Goal: Information Seeking & Learning: Learn about a topic

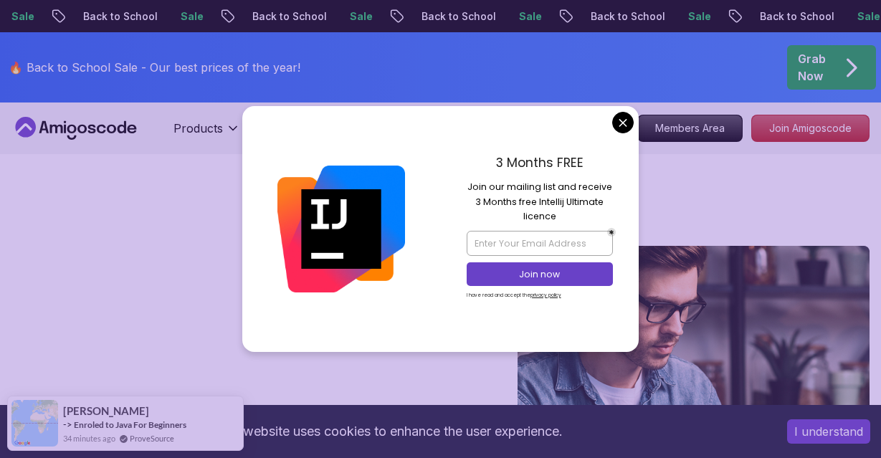
click at [616, 133] on div "3 Months FREE Join our mailing list and receive 3 Months free Intellij Ultimate…" at bounding box center [540, 228] width 199 height 245
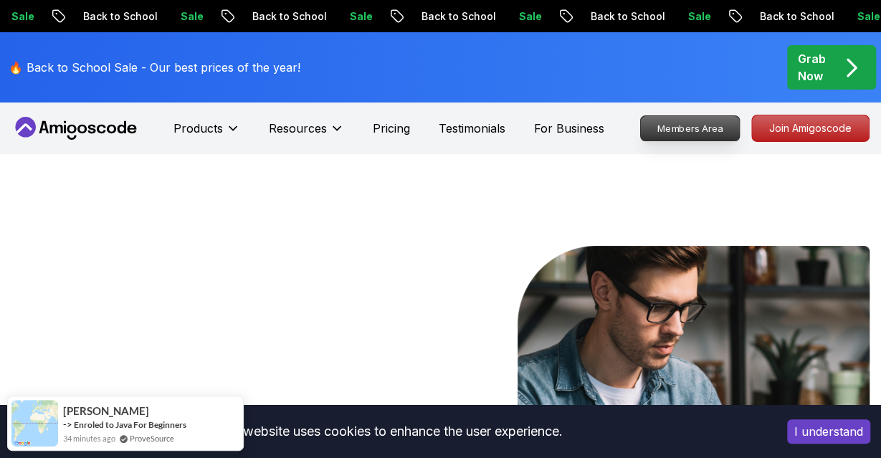
click at [684, 130] on p "Members Area" at bounding box center [690, 128] width 99 height 24
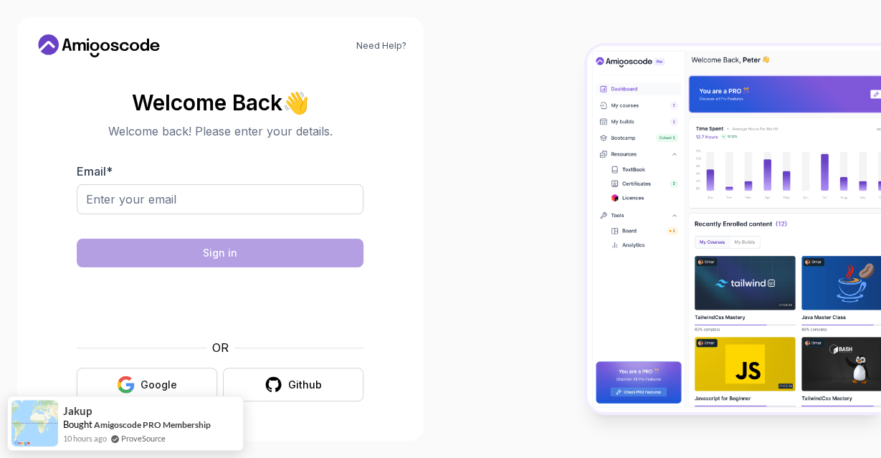
click at [163, 372] on button "Google" at bounding box center [147, 385] width 140 height 34
click at [170, 373] on button "Google" at bounding box center [147, 385] width 140 height 34
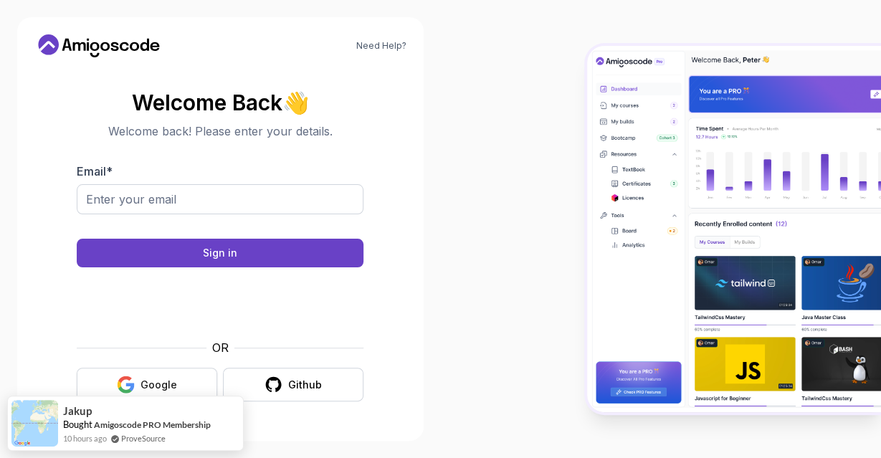
click at [165, 379] on div "Google" at bounding box center [158, 385] width 37 height 14
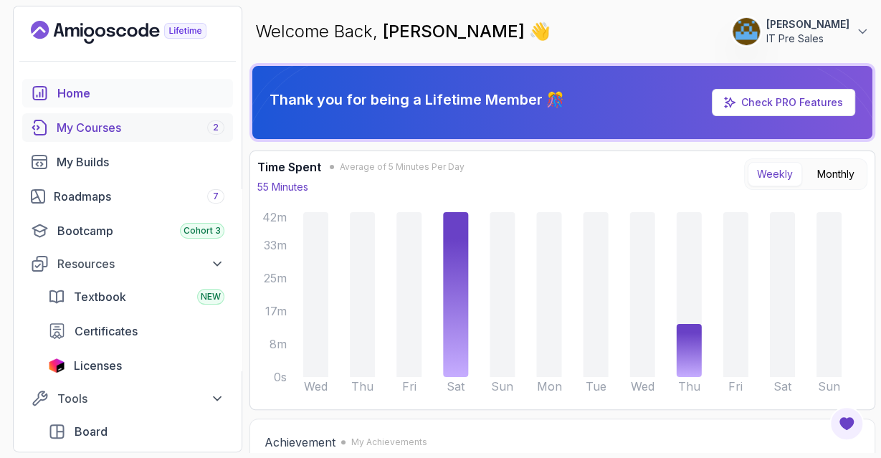
click at [83, 130] on div "My Courses 2" at bounding box center [141, 127] width 168 height 17
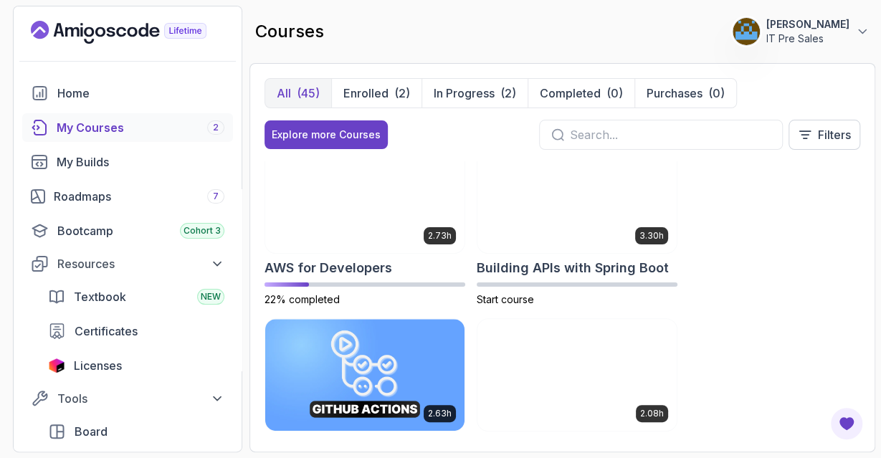
scroll to position [199, 0]
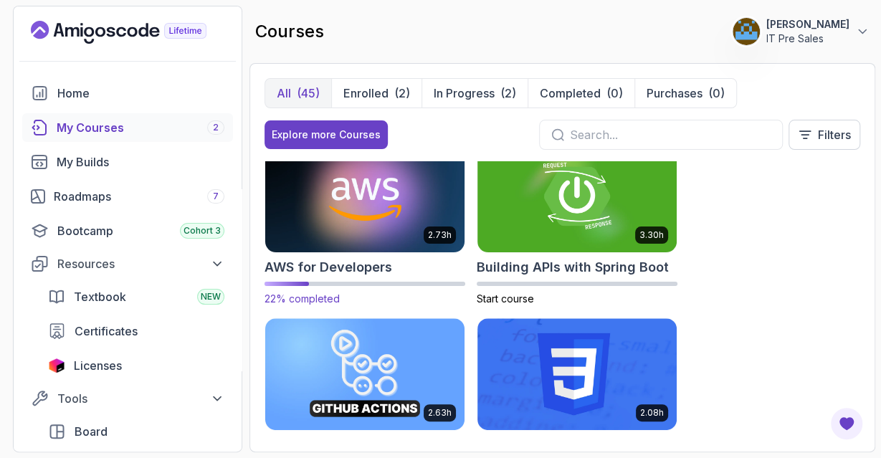
click at [343, 219] on img at bounding box center [364, 196] width 209 height 117
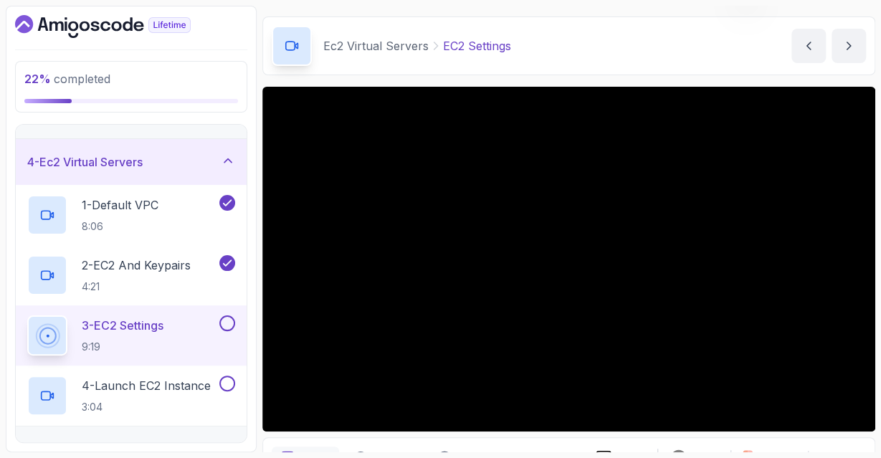
scroll to position [42, 0]
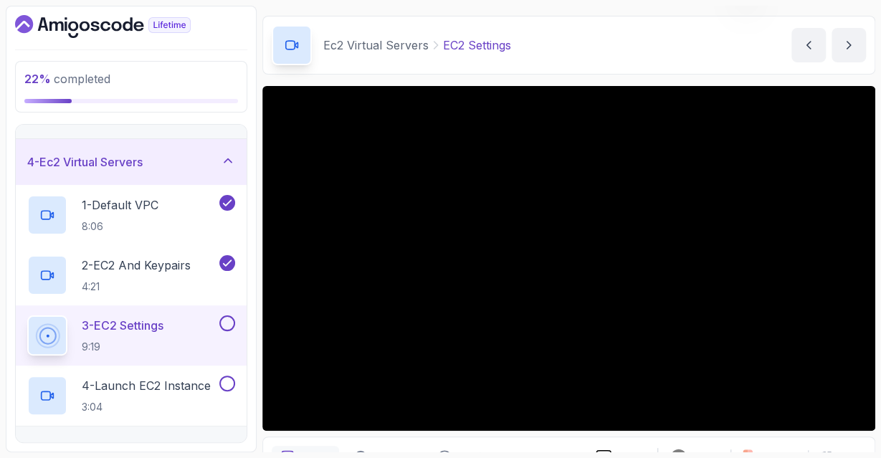
click at [610, 71] on div "Ec2 Virtual Servers EC2 Settings EC2 Settings by [PERSON_NAME]" at bounding box center [568, 45] width 613 height 59
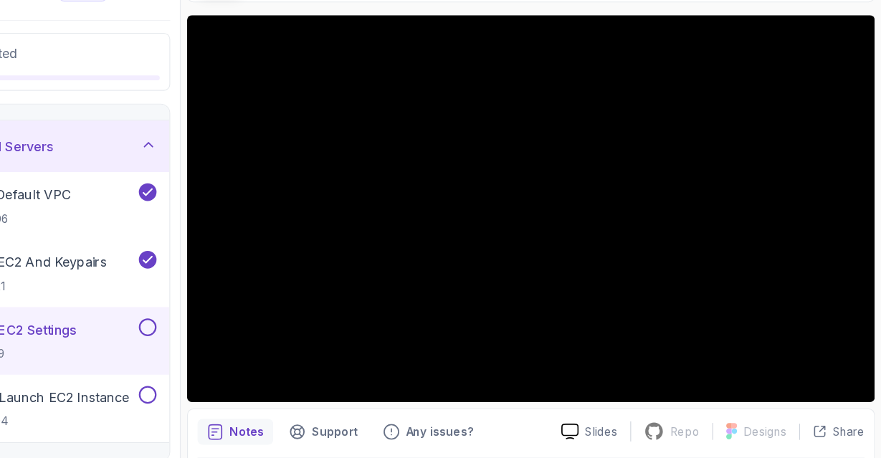
scroll to position [83, 0]
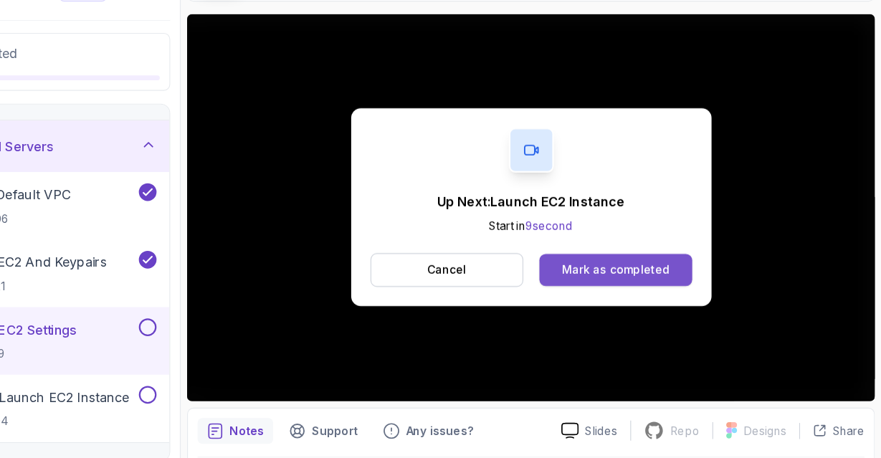
click at [630, 275] on div "Mark as completed" at bounding box center [644, 272] width 96 height 14
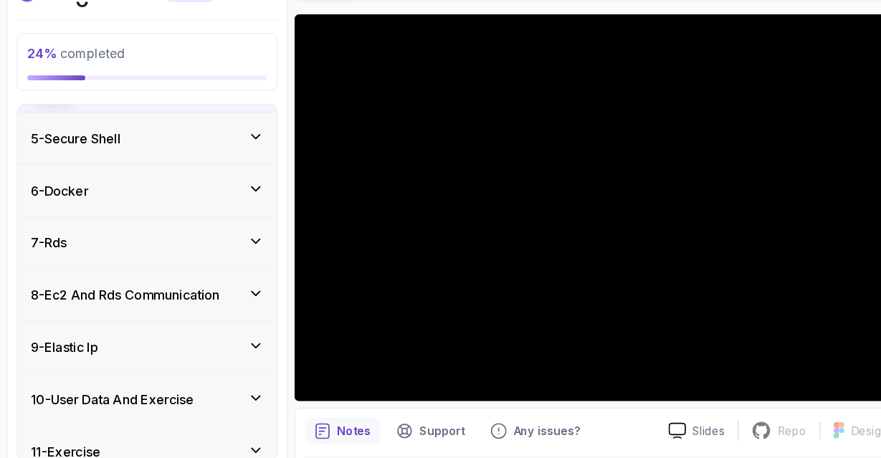
scroll to position [421, 0]
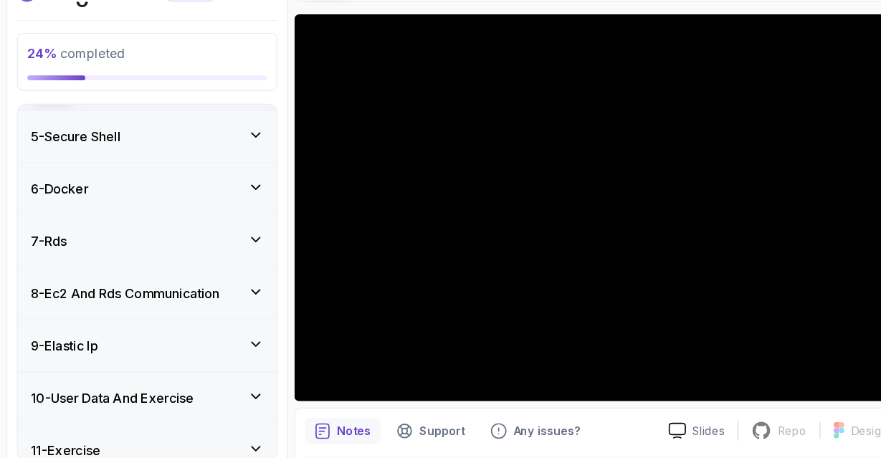
click at [120, 262] on div "7 - Rds" at bounding box center [131, 247] width 231 height 46
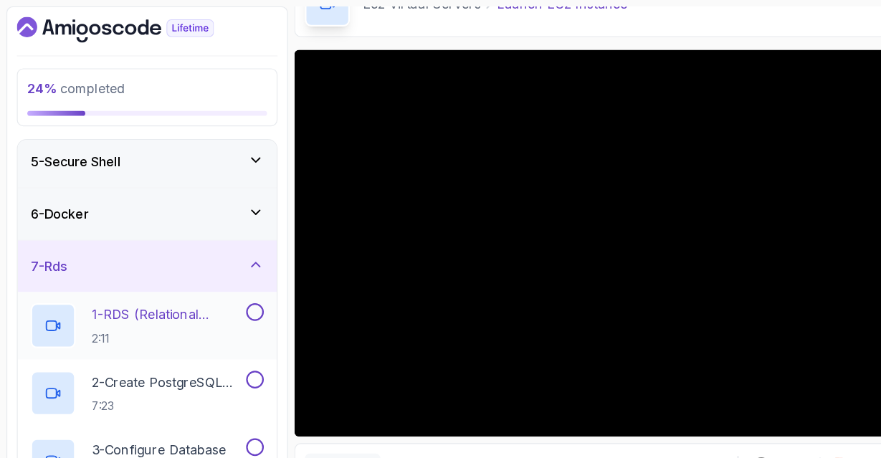
scroll to position [346, 0]
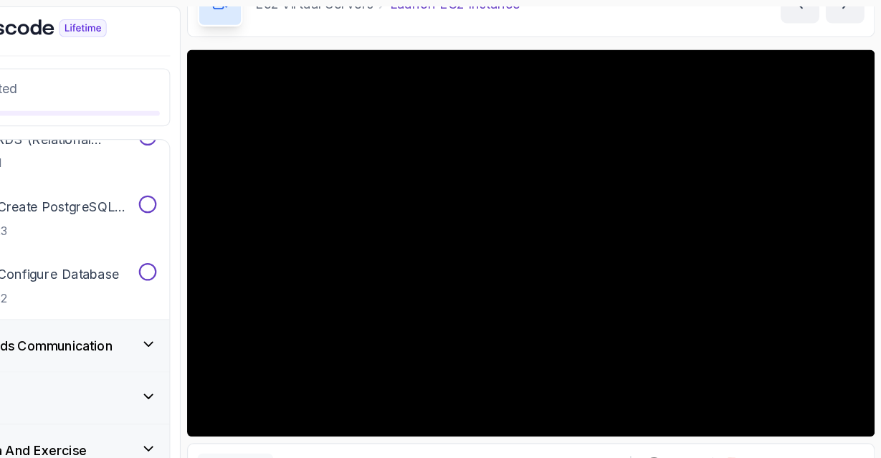
click at [394, 14] on div "Ec2 Virtual Servers Launch EC2 Instance" at bounding box center [415, 4] width 287 height 40
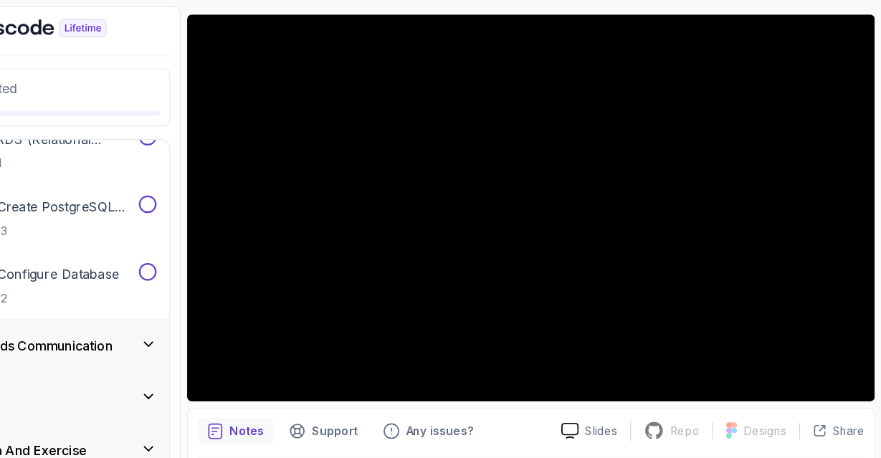
click at [515, 1] on section "24 % completed 1 - Intro 2 - Understanding Aws 3 - Aws Console 4 - Ec2 Virtual …" at bounding box center [440, 229] width 881 height 458
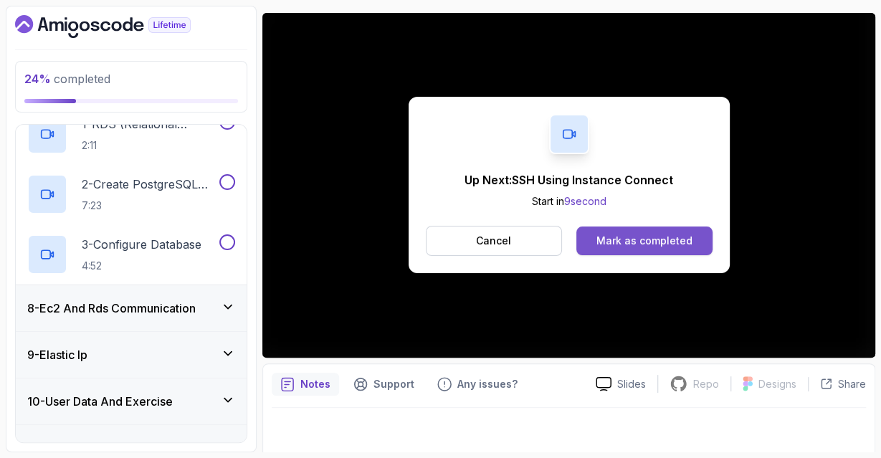
click at [607, 240] on div "Mark as completed" at bounding box center [644, 241] width 96 height 14
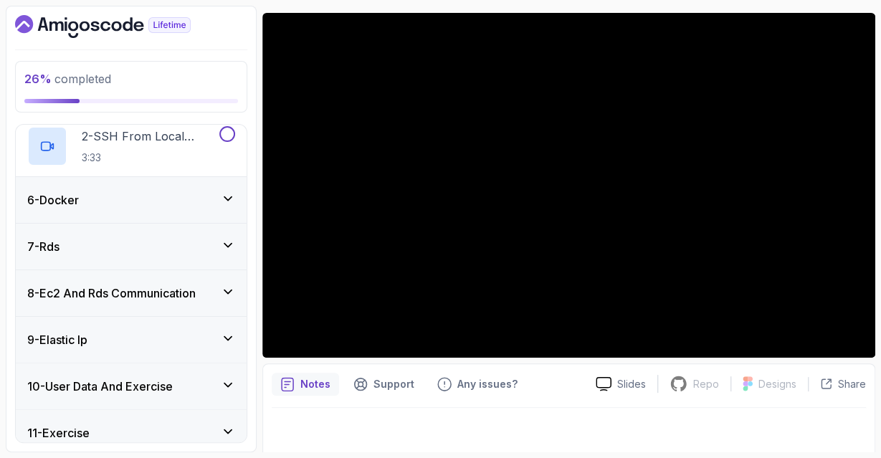
scroll to position [450, 0]
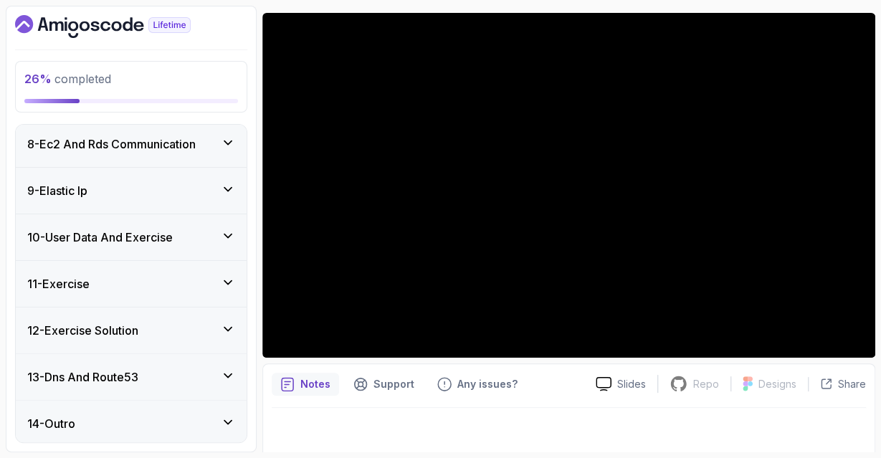
click at [221, 368] on div "13 - Dns And Route53" at bounding box center [131, 376] width 208 height 17
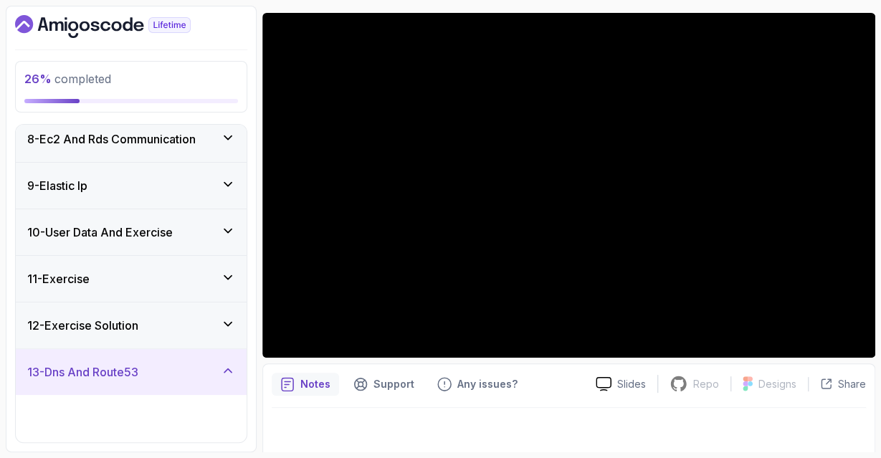
scroll to position [330, 0]
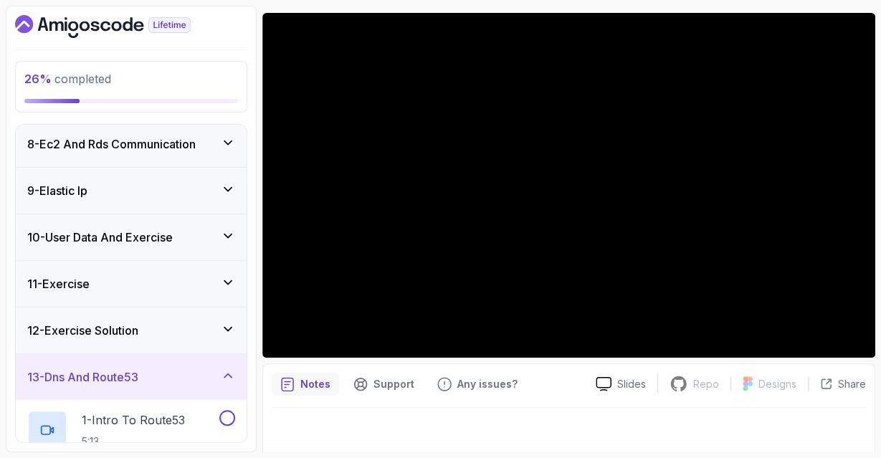
click at [221, 368] on div "13 - Dns And Route53" at bounding box center [131, 376] width 208 height 17
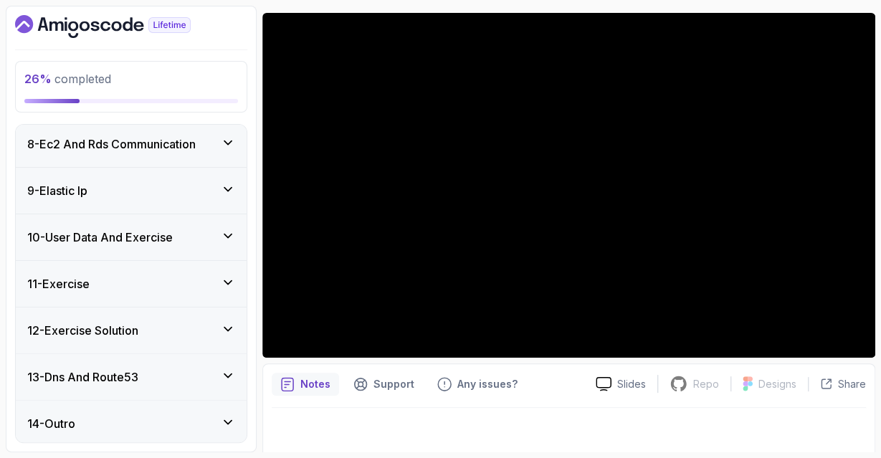
click at [228, 279] on icon at bounding box center [228, 282] width 14 height 14
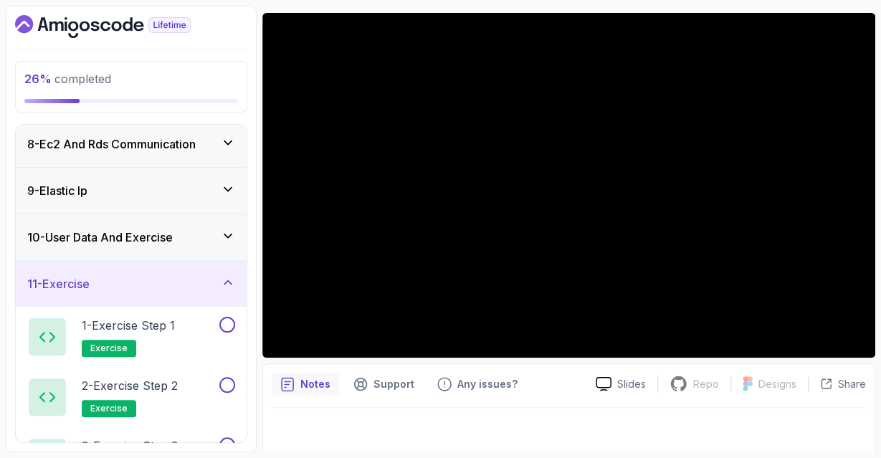
click at [228, 281] on icon at bounding box center [227, 283] width 7 height 4
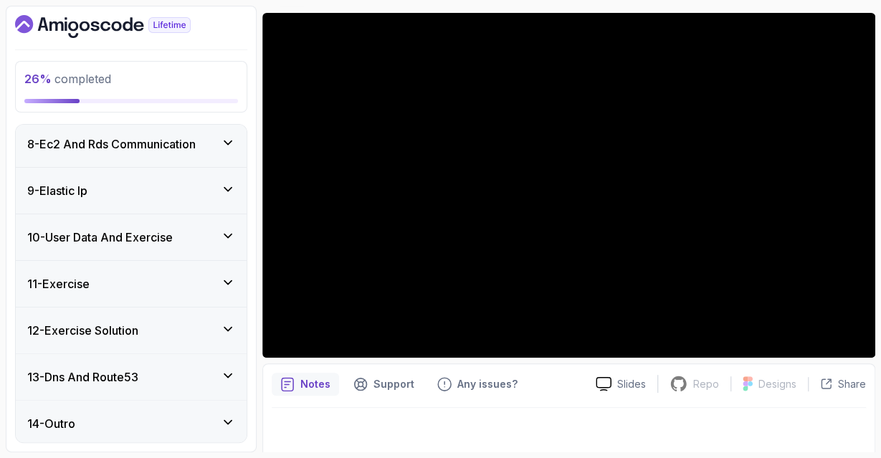
click at [220, 42] on div "26 % completed 1 - Intro 2 - Understanding Aws 3 - Aws Console 4 - Ec2 Virtual …" at bounding box center [131, 229] width 251 height 447
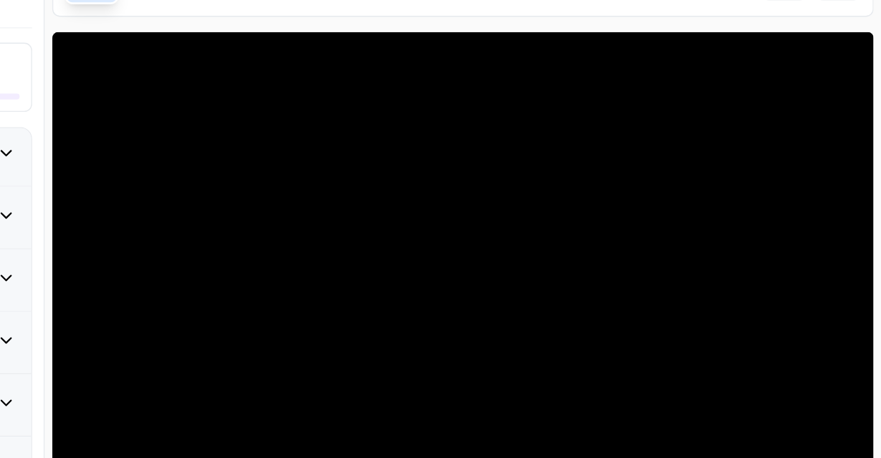
scroll to position [118, 0]
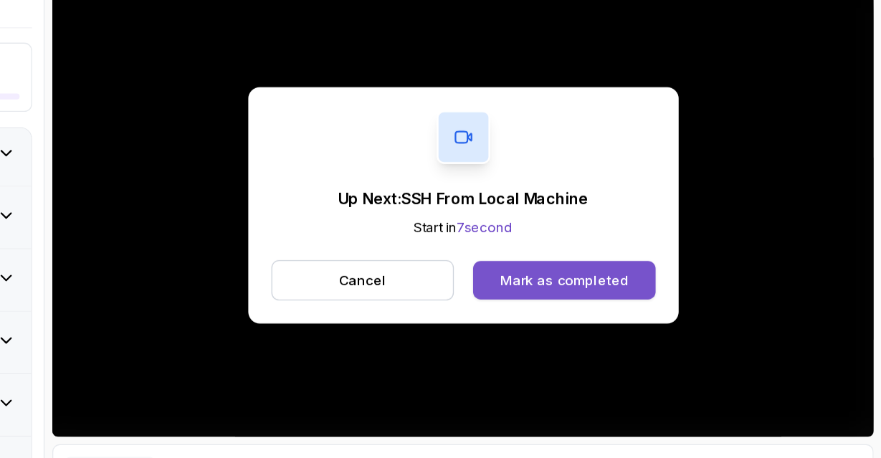
click at [641, 240] on div "Mark as completed" at bounding box center [644, 238] width 96 height 14
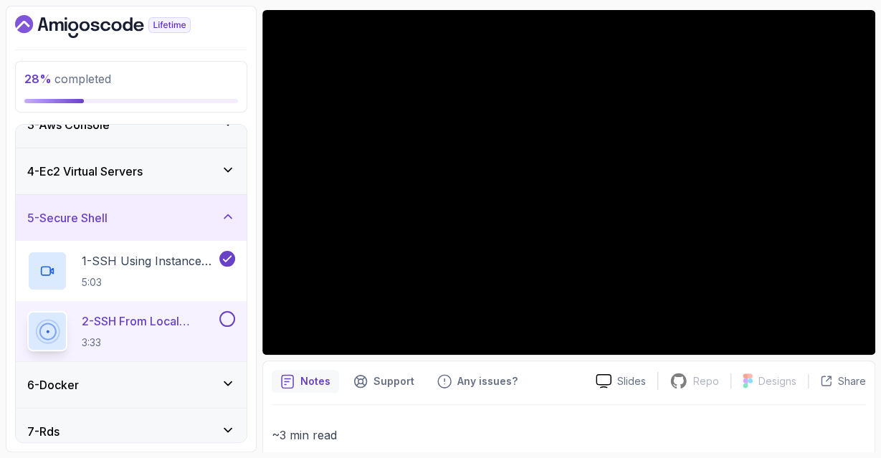
scroll to position [47, 0]
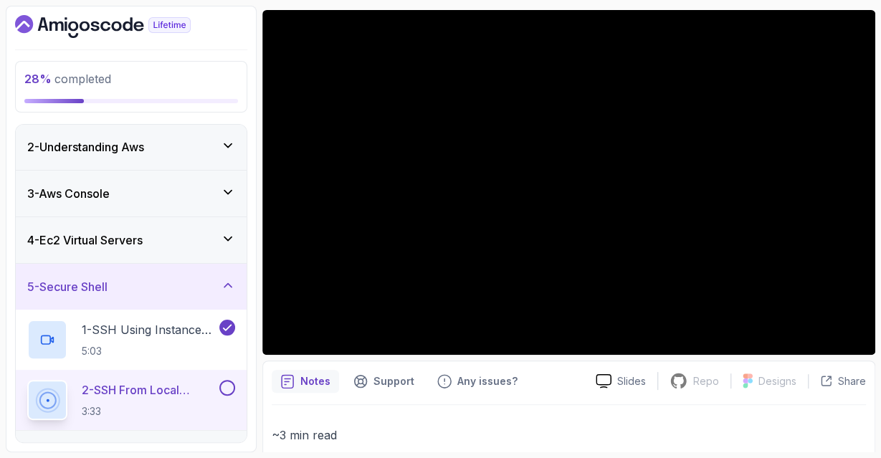
click at [124, 176] on div "3 - Aws Console" at bounding box center [131, 194] width 231 height 46
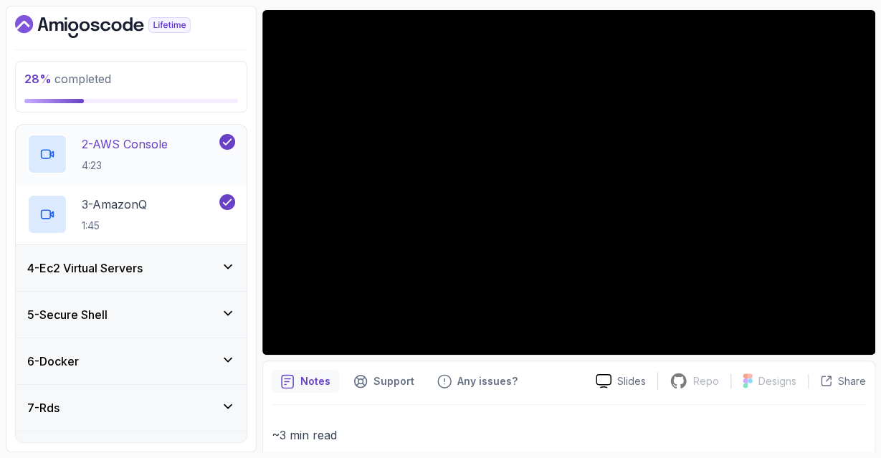
scroll to position [277, 0]
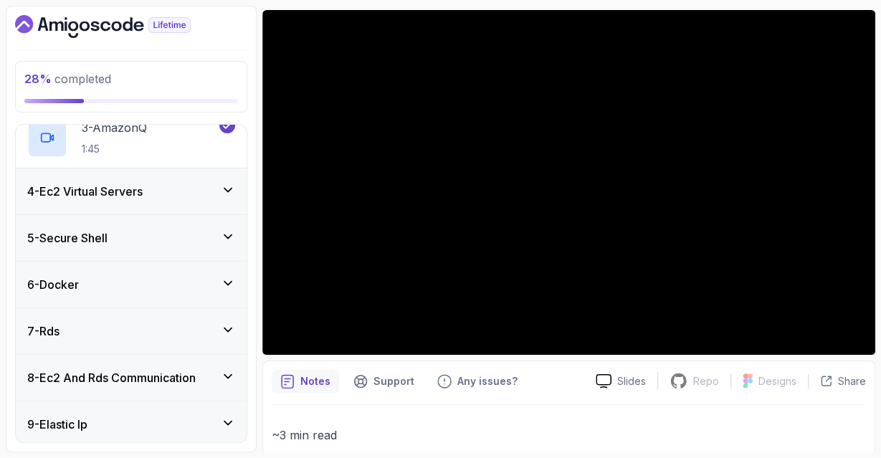
click at [155, 177] on div "4 - Ec2 Virtual Servers" at bounding box center [131, 191] width 231 height 46
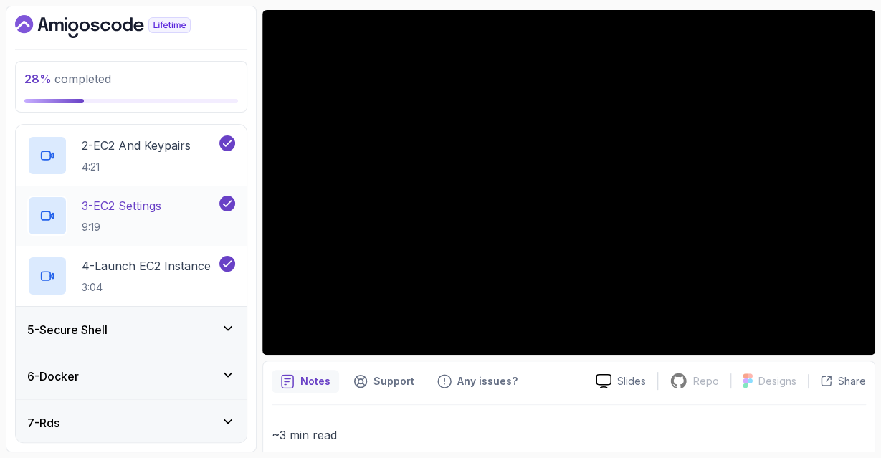
scroll to position [246, 0]
click at [143, 330] on div "5 - Secure Shell" at bounding box center [131, 328] width 208 height 17
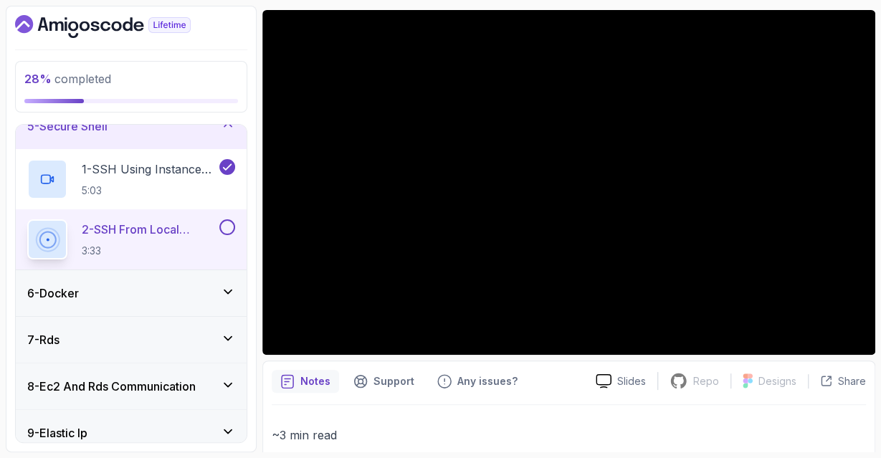
scroll to position [212, 0]
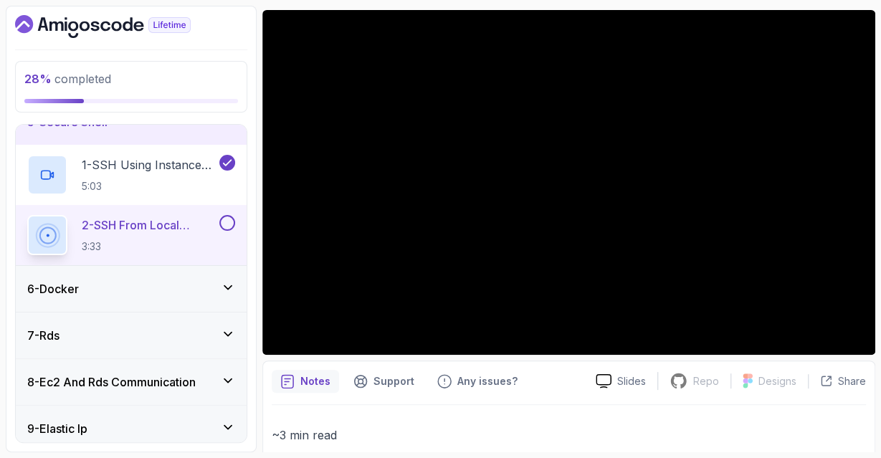
click at [145, 288] on div "6 - Docker" at bounding box center [131, 288] width 208 height 17
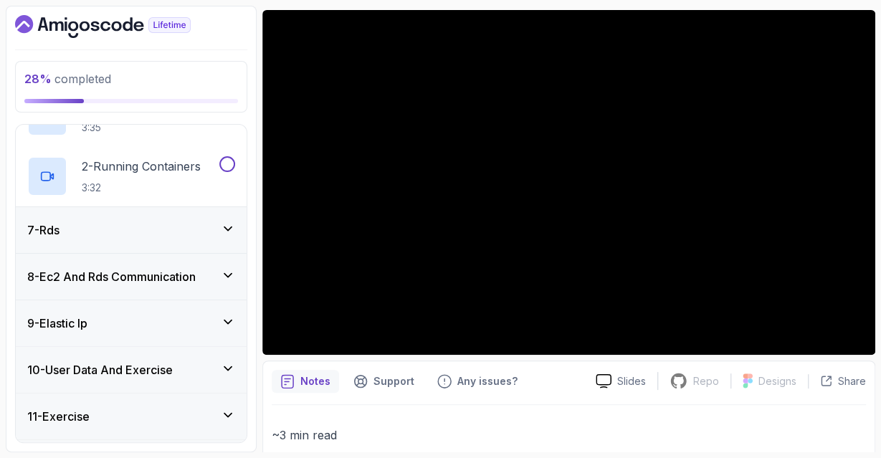
scroll to position [320, 0]
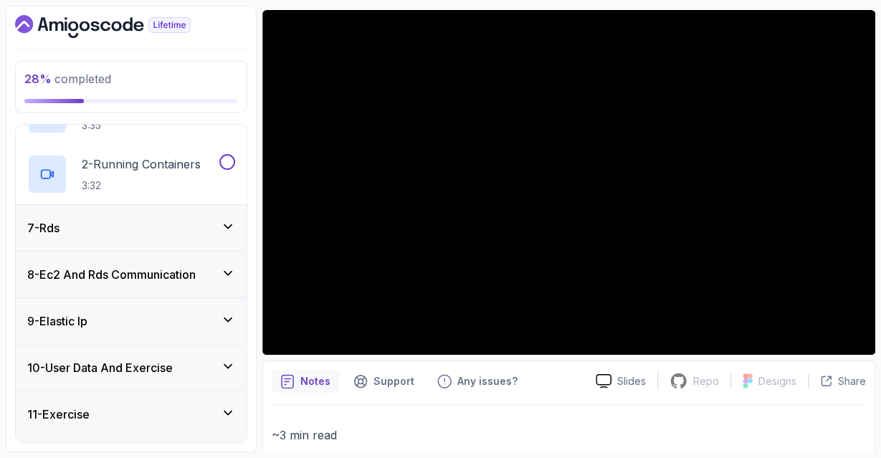
click at [160, 222] on div "7 - Rds" at bounding box center [131, 227] width 208 height 17
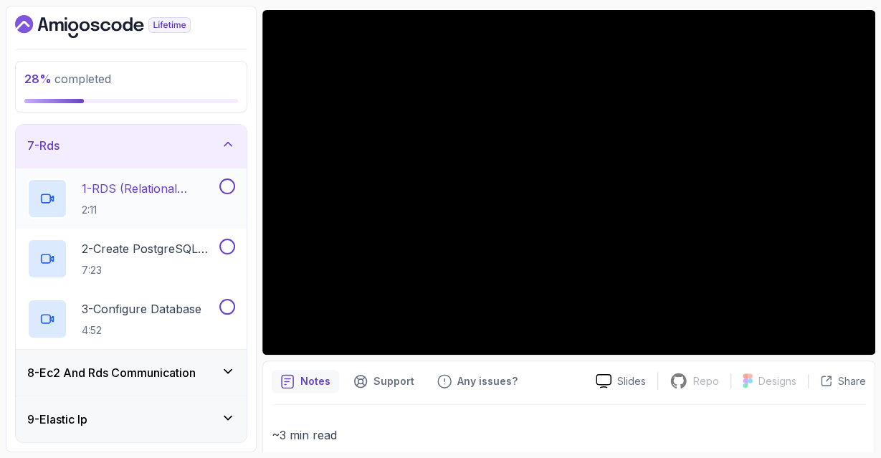
scroll to position [356, 0]
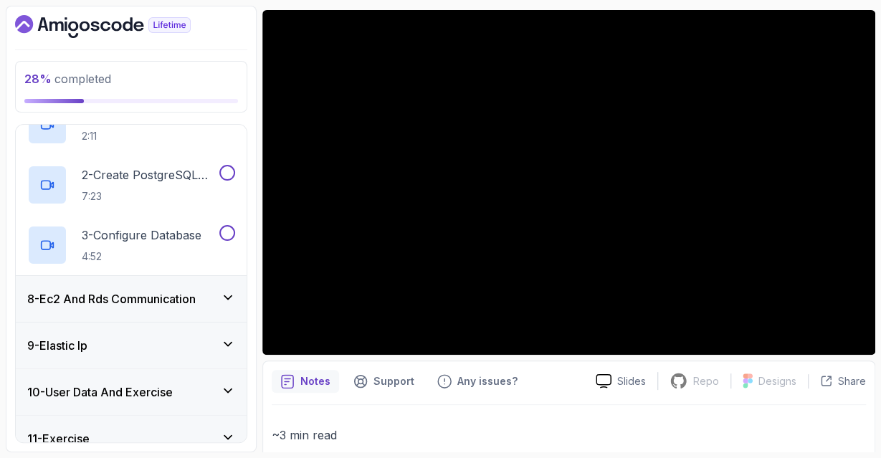
click at [140, 303] on h3 "8 - Ec2 And Rds Communication" at bounding box center [111, 298] width 168 height 17
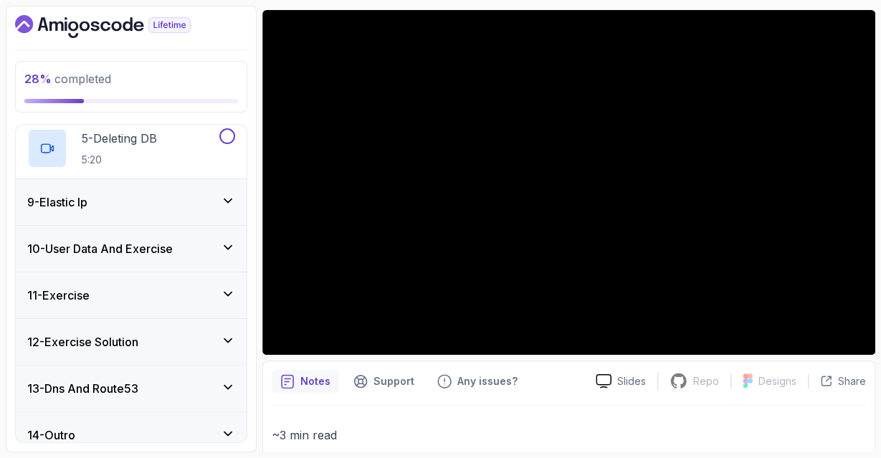
scroll to position [631, 0]
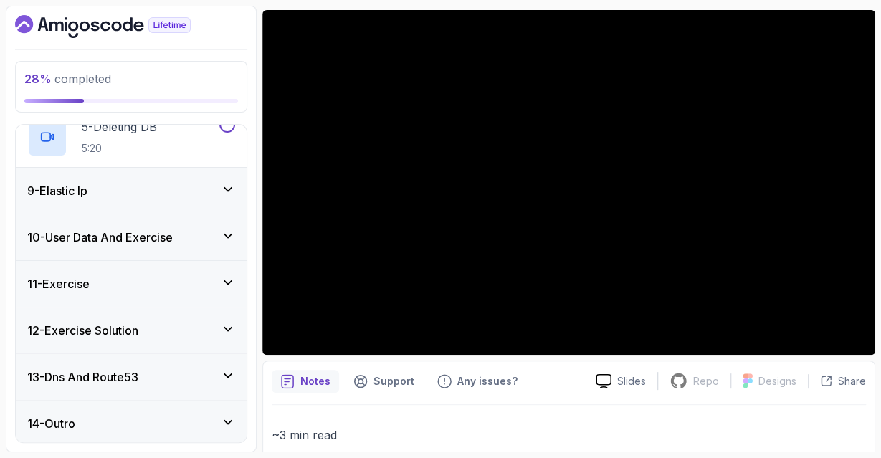
click at [132, 225] on div "10 - User Data And Exercise" at bounding box center [131, 237] width 231 height 46
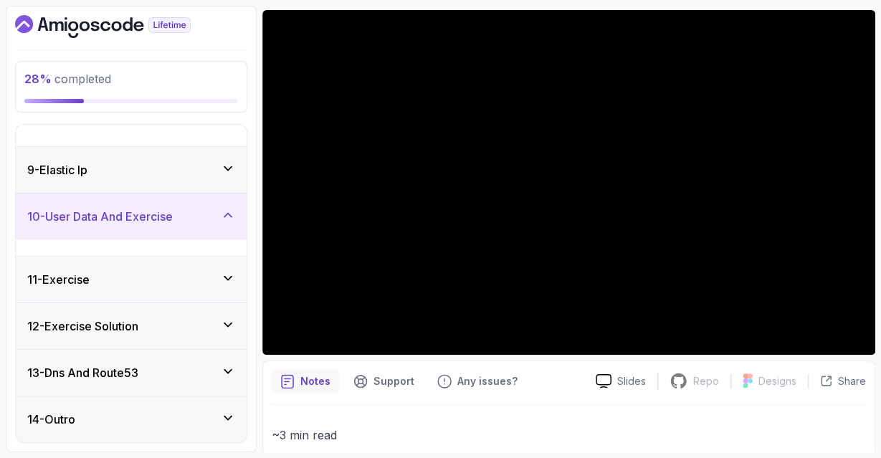
scroll to position [330, 0]
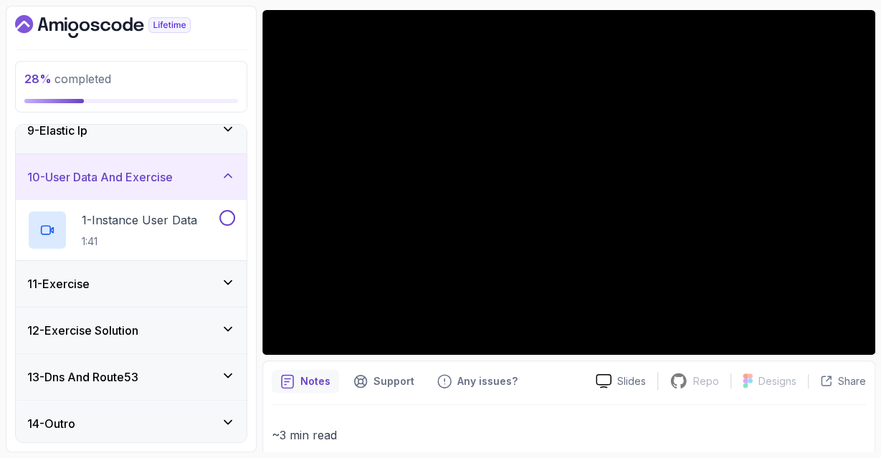
click at [124, 292] on div "11 - Exercise" at bounding box center [131, 284] width 231 height 46
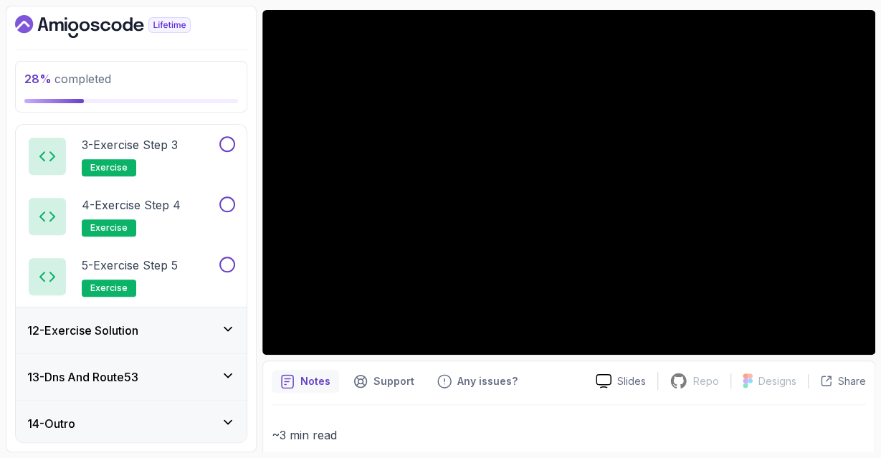
click at [131, 322] on h3 "12 - Exercise Solution" at bounding box center [82, 330] width 111 height 17
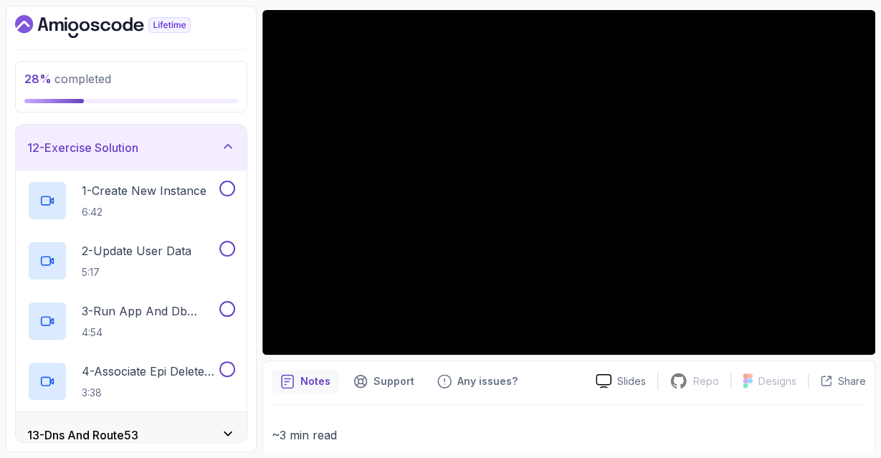
scroll to position [571, 0]
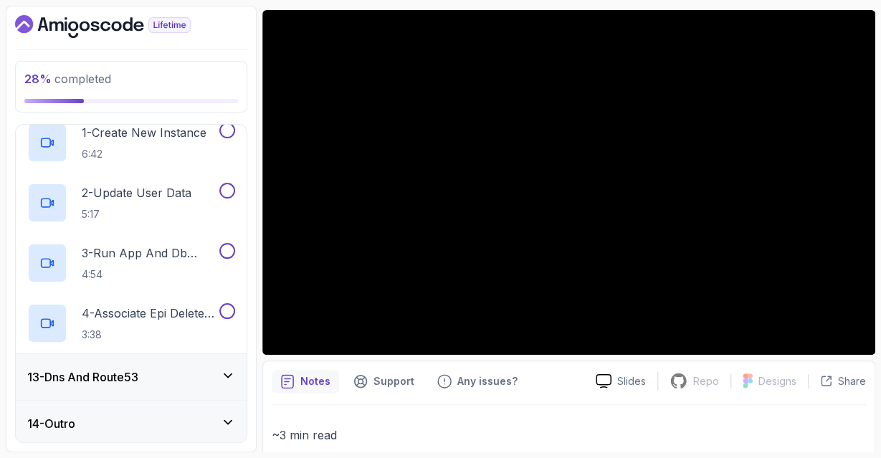
click at [137, 379] on h3 "13 - Dns And Route53" at bounding box center [82, 376] width 111 height 17
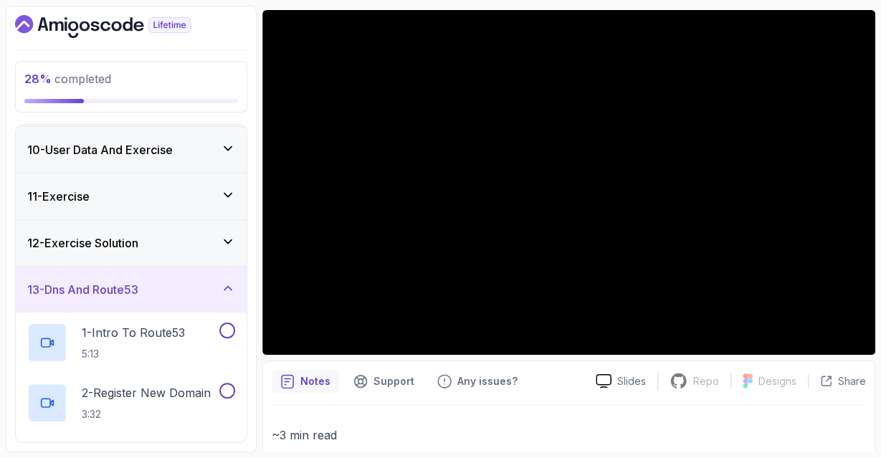
scroll to position [690, 0]
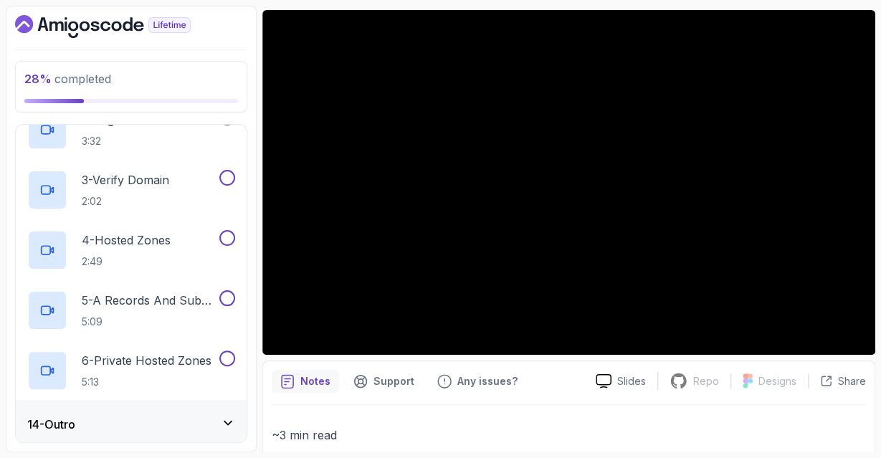
click at [128, 416] on div "14 - Outro" at bounding box center [131, 424] width 208 height 17
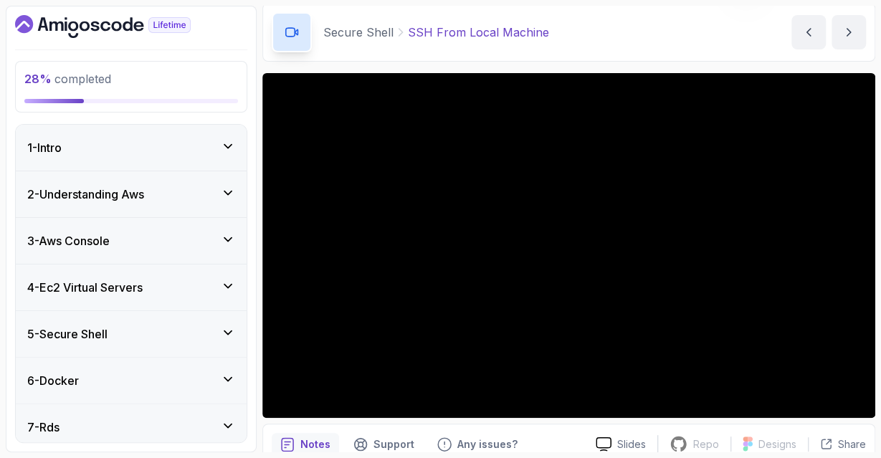
scroll to position [54, 0]
click at [146, 179] on div "2 - Understanding Aws" at bounding box center [131, 194] width 231 height 46
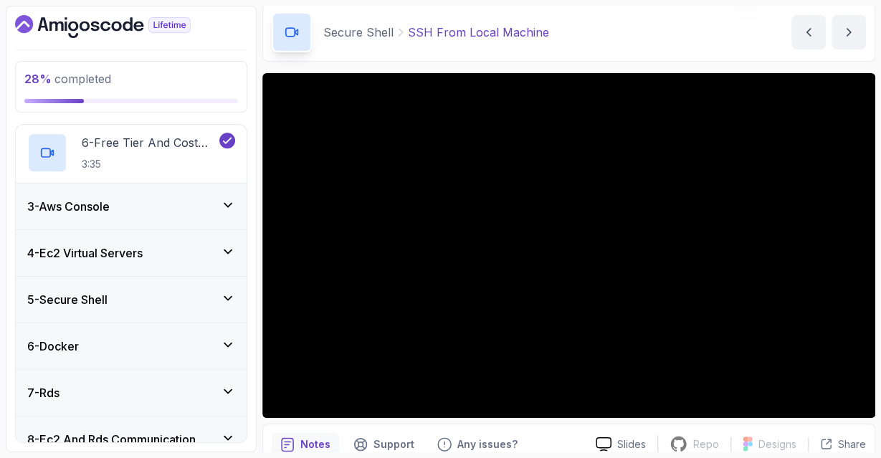
click at [151, 220] on div "3 - Aws Console" at bounding box center [131, 207] width 231 height 46
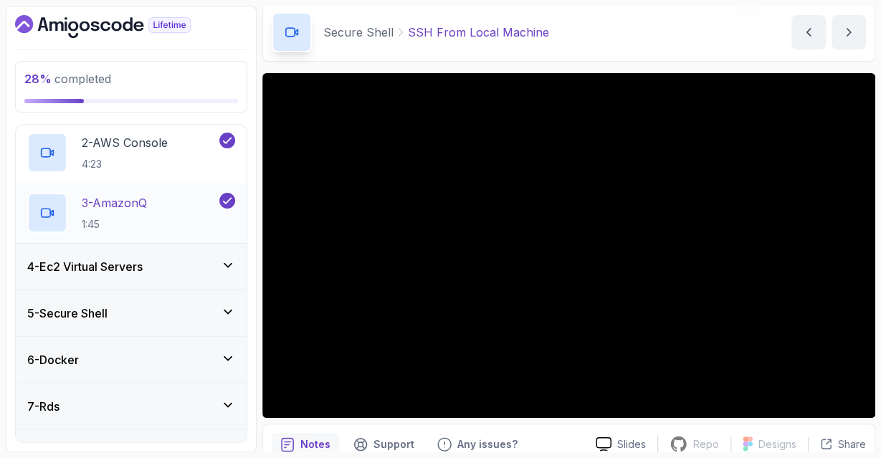
scroll to position [202, 0]
click at [131, 320] on div "5 - Secure Shell" at bounding box center [131, 313] width 231 height 46
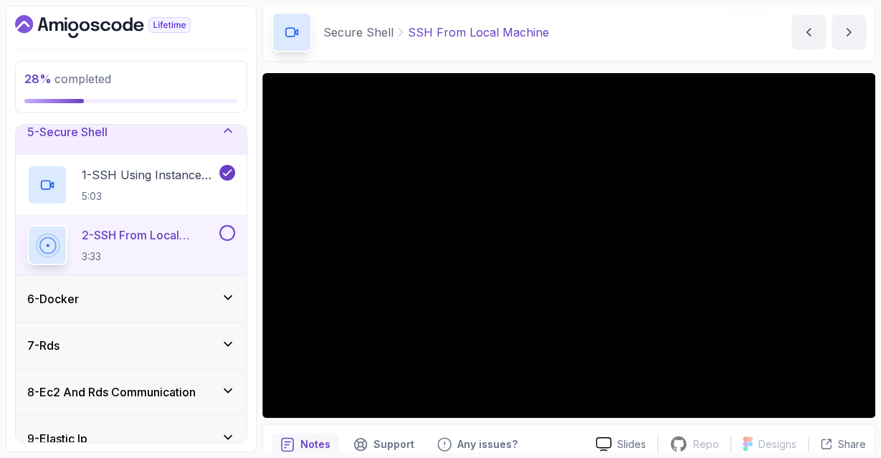
click at [216, 299] on div "6 - Docker" at bounding box center [131, 298] width 208 height 17
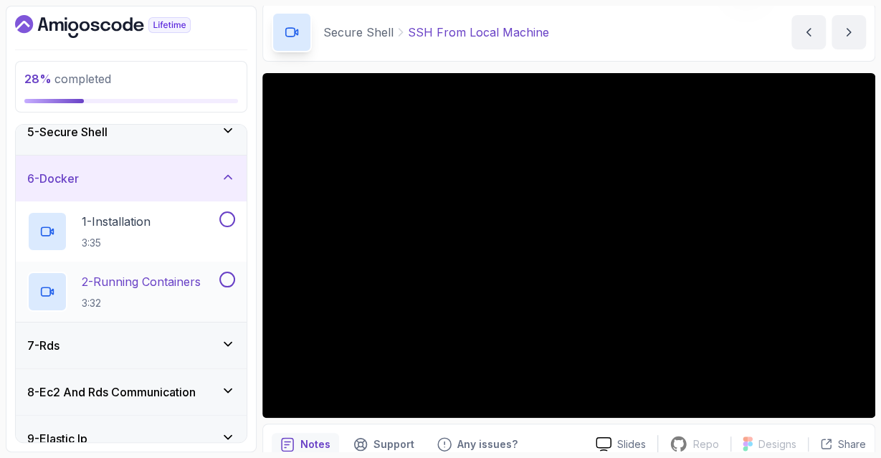
scroll to position [259, 0]
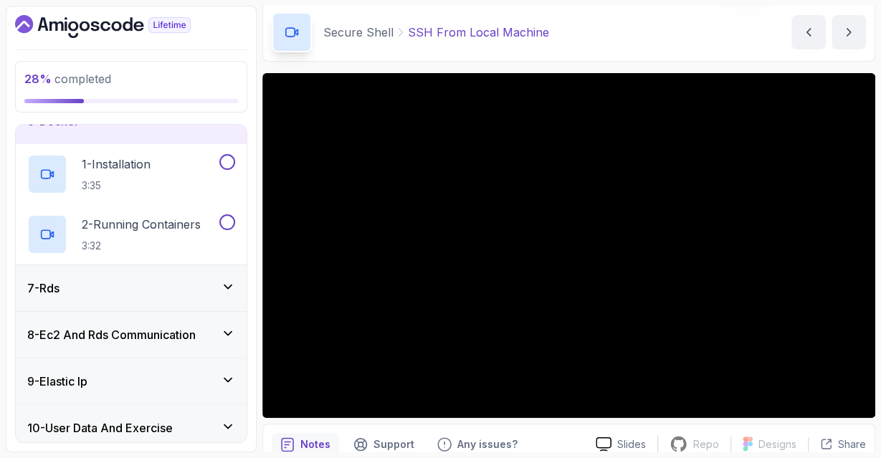
click at [191, 291] on div "7 - Rds" at bounding box center [131, 288] width 208 height 17
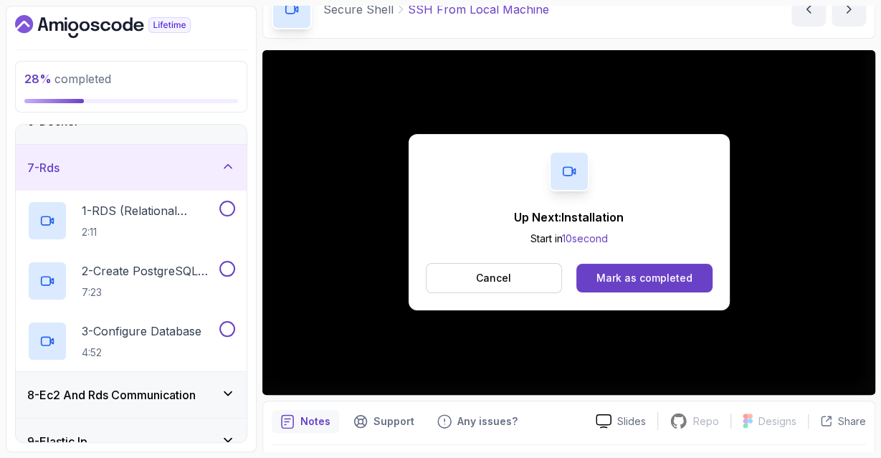
scroll to position [0, 0]
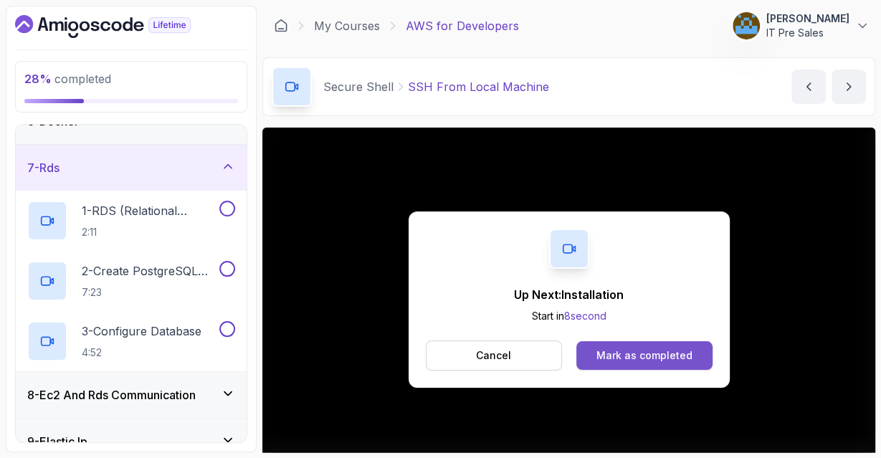
click at [626, 355] on div "Mark as completed" at bounding box center [644, 355] width 96 height 14
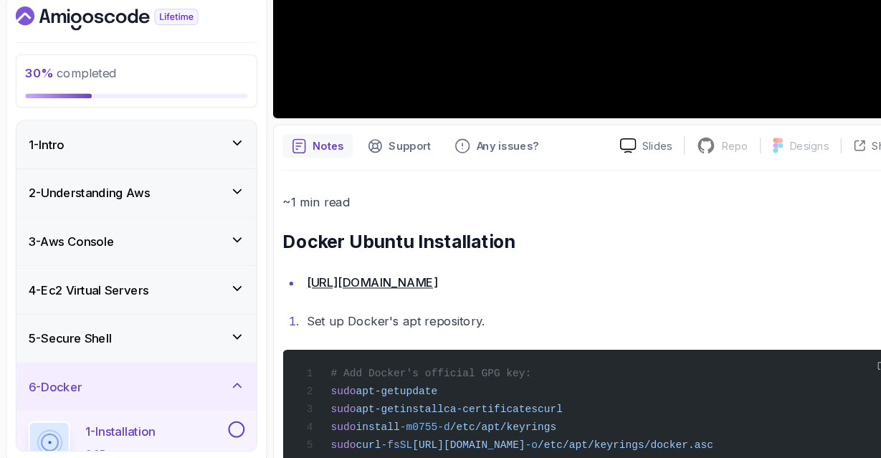
scroll to position [538, 0]
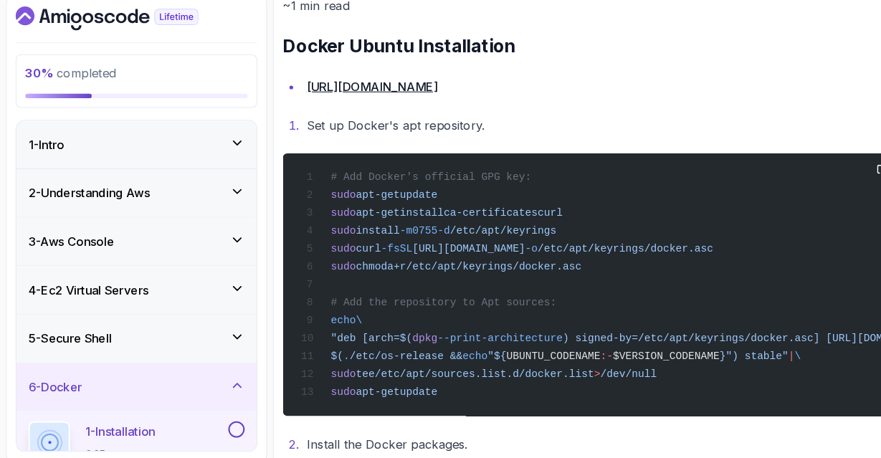
drag, startPoint x: 318, startPoint y: 181, endPoint x: 445, endPoint y: 394, distance: 247.8
click at [445, 394] on div "# Add Docker's official GPG key: sudo apt-get update sudo apt-get install ca-ce…" at bounding box center [568, 282] width 571 height 235
copy code "# Add Docker's official GPG key: sudo apt-get update sudo apt-get install ca-ce…"
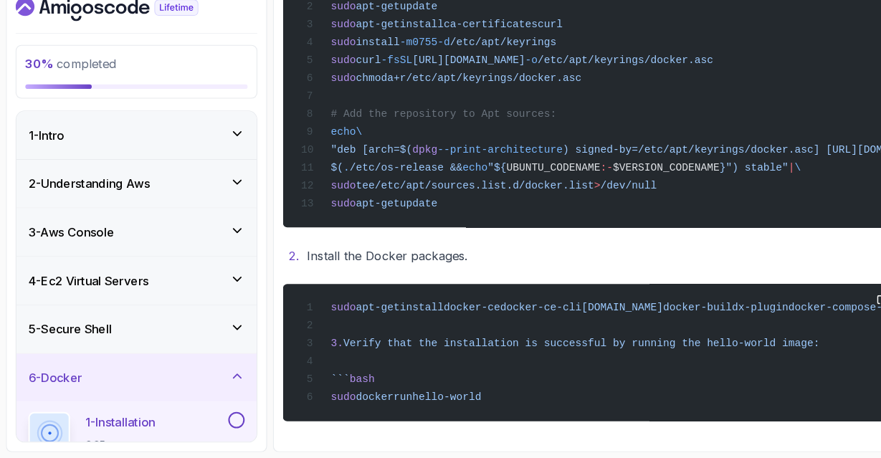
drag, startPoint x: 319, startPoint y: 309, endPoint x: 482, endPoint y: 402, distance: 187.5
click at [482, 402] on div "sudo apt-get install docker-[PERSON_NAME]-ce-cli [DOMAIN_NAME] docker-buildx-pl…" at bounding box center [568, 357] width 571 height 115
copy code "sudo apt-get install docker-[PERSON_NAME]-ce-cli [DOMAIN_NAME] docker-buildx-pl…"
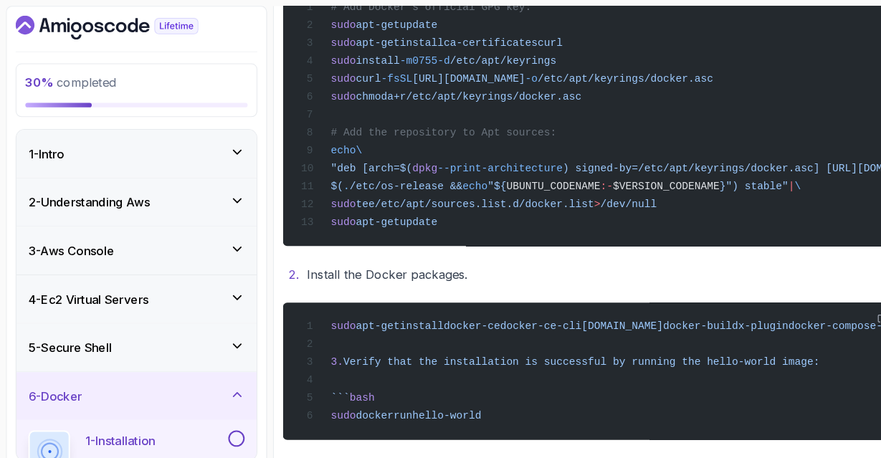
click at [468, 175] on span "echo" at bounding box center [456, 178] width 24 height 11
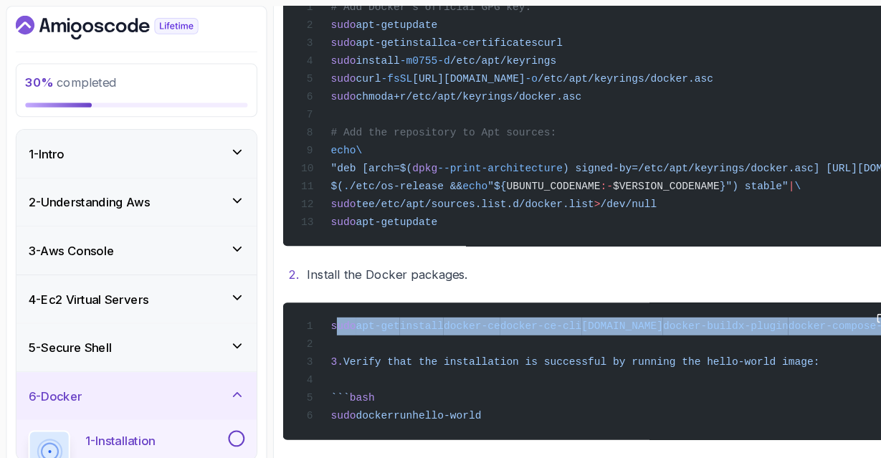
drag, startPoint x: 322, startPoint y: 312, endPoint x: 336, endPoint y: 324, distance: 18.8
click at [346, 329] on div "sudo apt-get install docker-[PERSON_NAME]-ce-cli [DOMAIN_NAME] docker-buildx-pl…" at bounding box center [568, 357] width 571 height 115
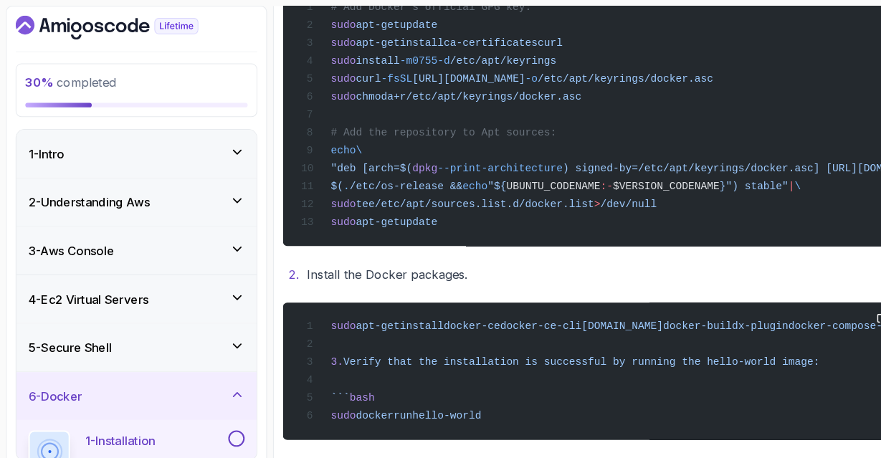
click at [329, 320] on div "sudo apt-get install docker-[PERSON_NAME]-ce-cli [DOMAIN_NAME] docker-buildx-pl…" at bounding box center [568, 357] width 571 height 115
drag, startPoint x: 319, startPoint y: 314, endPoint x: 477, endPoint y: 409, distance: 184.5
click at [477, 409] on div "sudo apt-get install docker-[PERSON_NAME]-ce-cli [DOMAIN_NAME] docker-buildx-pl…" at bounding box center [568, 357] width 571 height 115
copy code "sudo apt-get install docker-[PERSON_NAME]-ce-cli [DOMAIN_NAME] docker-buildx-pl…"
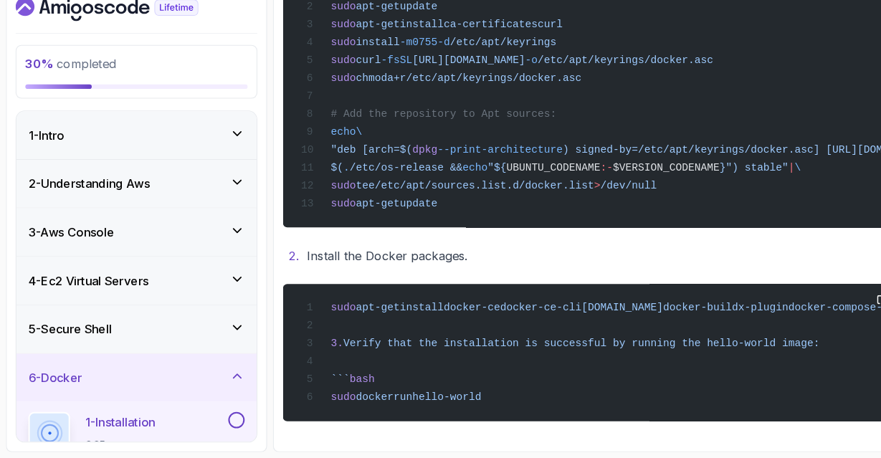
copy code "sudo apt-get install docker-[PERSON_NAME]-ce-cli [DOMAIN_NAME] docker-buildx-pl…"
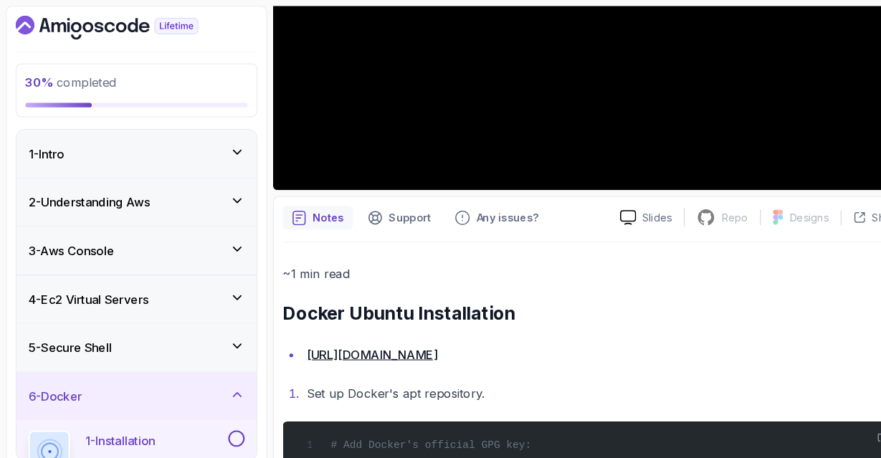
scroll to position [602, 0]
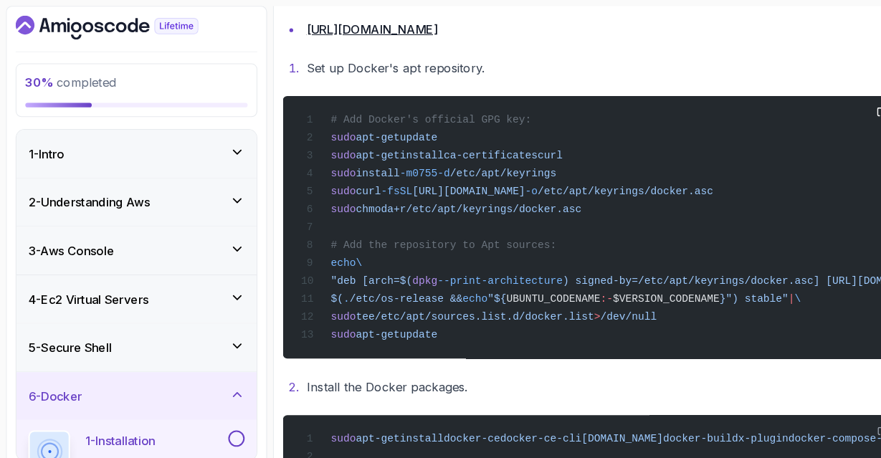
drag, startPoint x: 319, startPoint y: 131, endPoint x: 437, endPoint y: 323, distance: 224.6
click at [437, 323] on div "# Add Docker's official GPG key: sudo apt-get update sudo apt-get install ca-ce…" at bounding box center [568, 218] width 571 height 235
copy code "sudo apt-get update sudo apt-get install ca-certificates curl sudo install -m 0…"
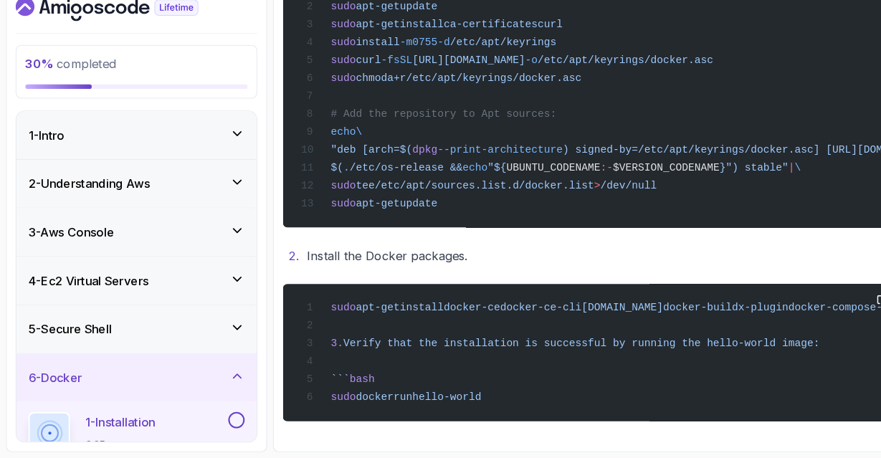
drag, startPoint x: 320, startPoint y: 310, endPoint x: 479, endPoint y: 398, distance: 181.9
click at [479, 398] on div "sudo apt-get install docker-[PERSON_NAME]-ce-cli [DOMAIN_NAME] docker-buildx-pl…" at bounding box center [568, 357] width 571 height 115
click at [508, 347] on span "Verify that the installation is successful by running the hello-world image:" at bounding box center [559, 348] width 458 height 11
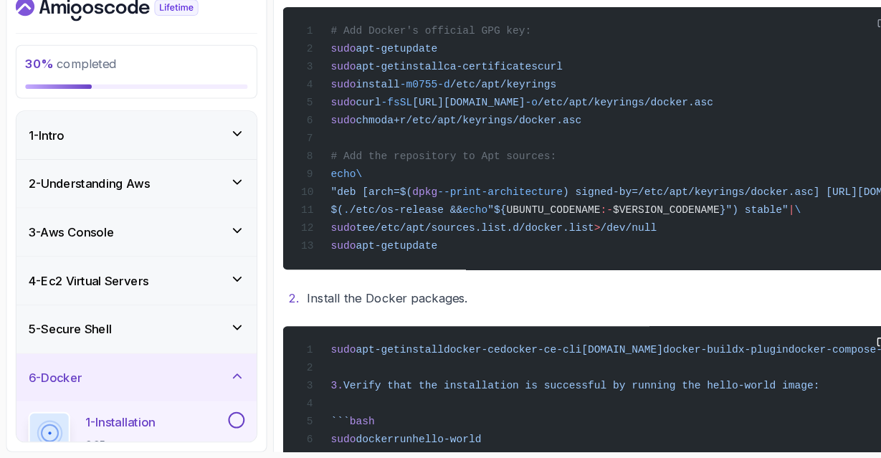
click at [452, 359] on span "docker-ce" at bounding box center [453, 353] width 54 height 11
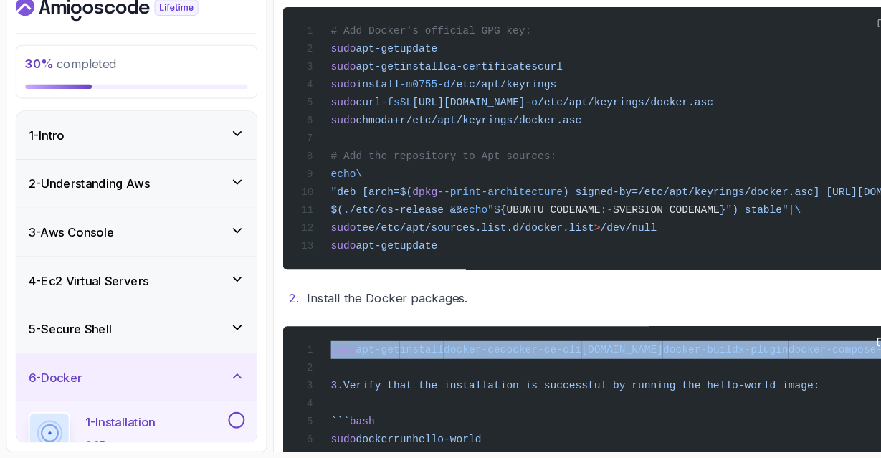
click at [452, 359] on span "docker-ce" at bounding box center [453, 353] width 54 height 11
copy span "sudo apt-get install docker-[PERSON_NAME]-ce-cli [DOMAIN_NAME] docker-buildx-pl…"
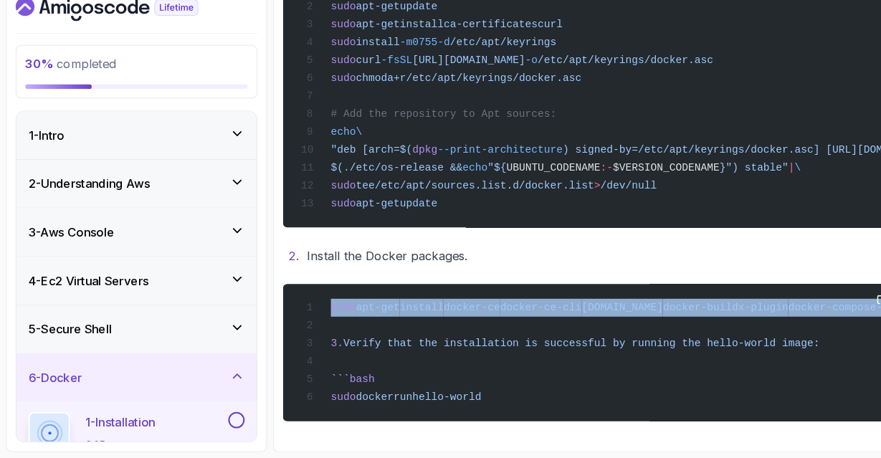
scroll to position [0, 25]
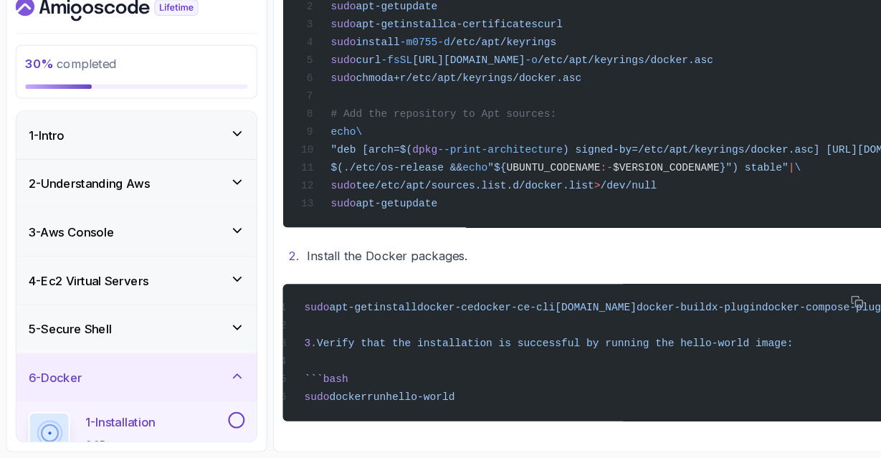
click at [525, 196] on span "/etc/apt/sources.list.d/docker.list" at bounding box center [465, 196] width 211 height 11
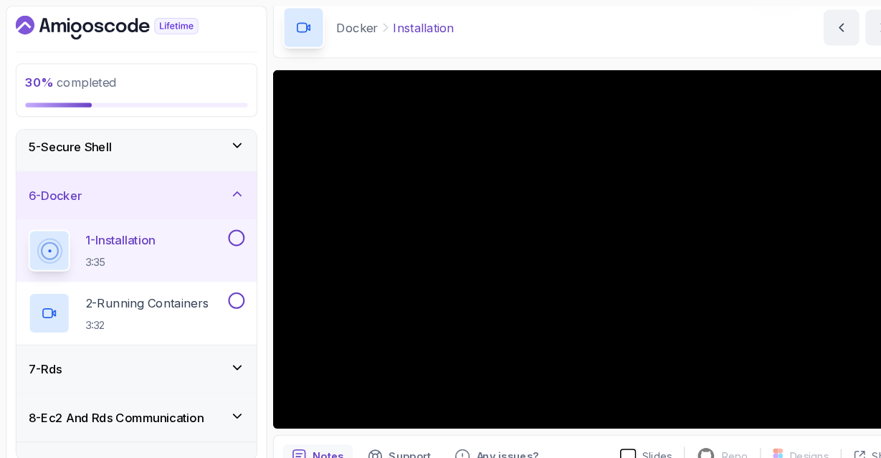
scroll to position [194, 0]
click at [184, 354] on div "7 - Rds" at bounding box center [131, 353] width 208 height 17
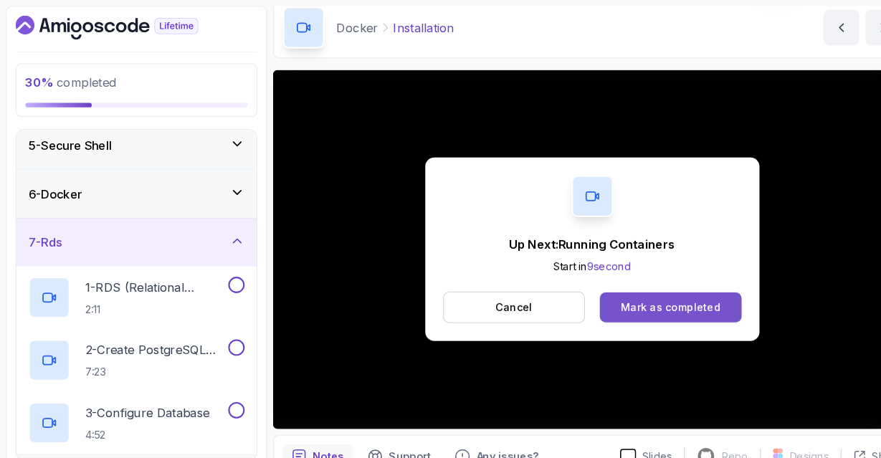
click at [619, 289] on div "Mark as completed" at bounding box center [644, 295] width 96 height 14
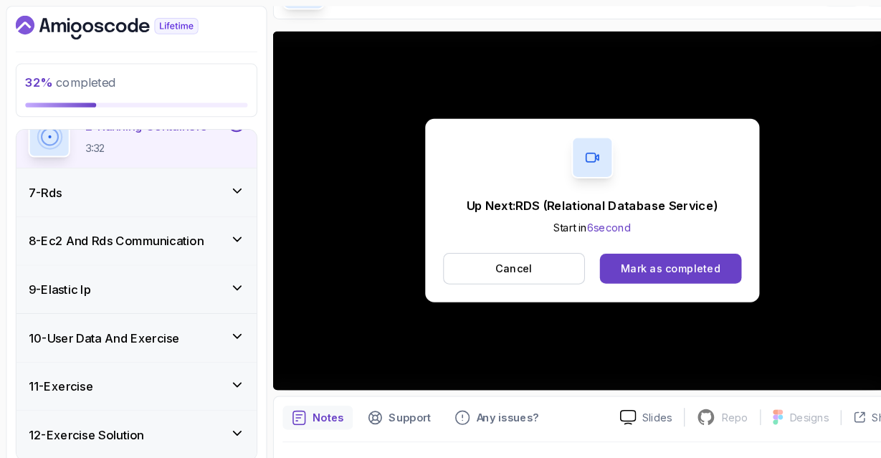
scroll to position [367, 0]
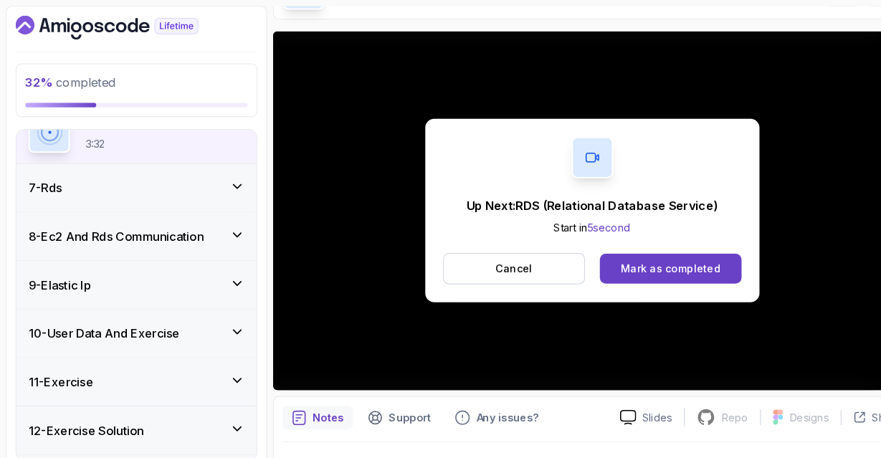
click at [141, 177] on div "7 - Rds" at bounding box center [131, 180] width 208 height 17
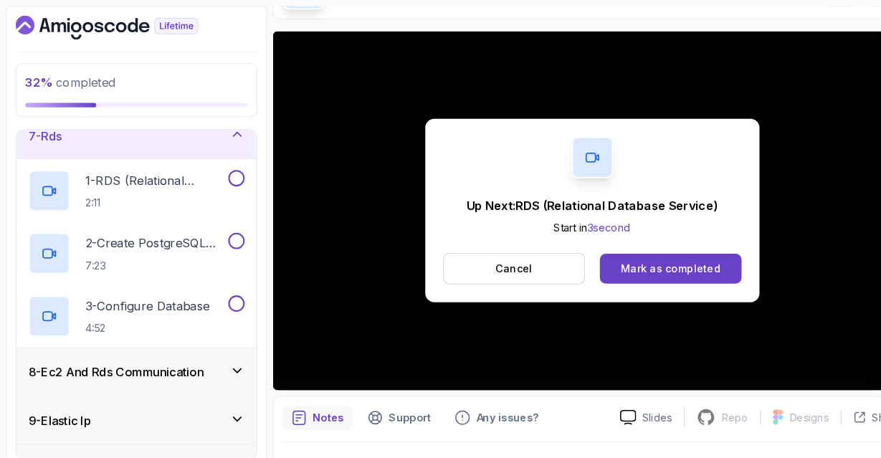
scroll to position [404, 0]
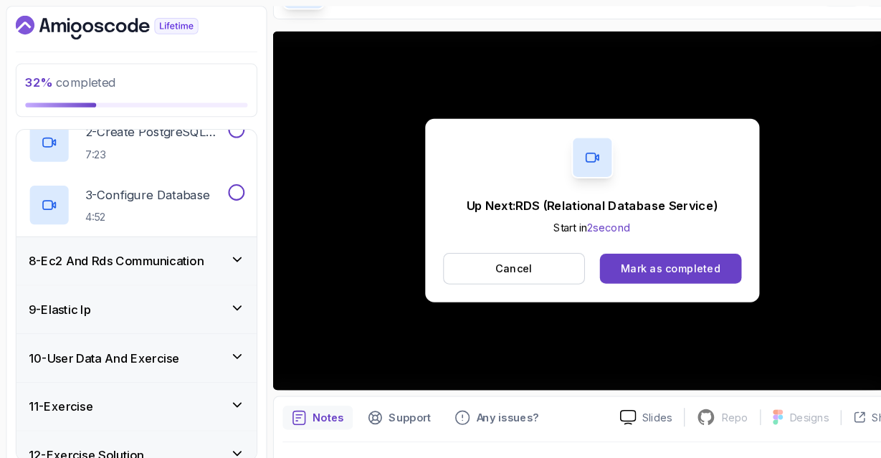
click at [167, 242] on h3 "8 - Ec2 And Rds Communication" at bounding box center [111, 250] width 168 height 17
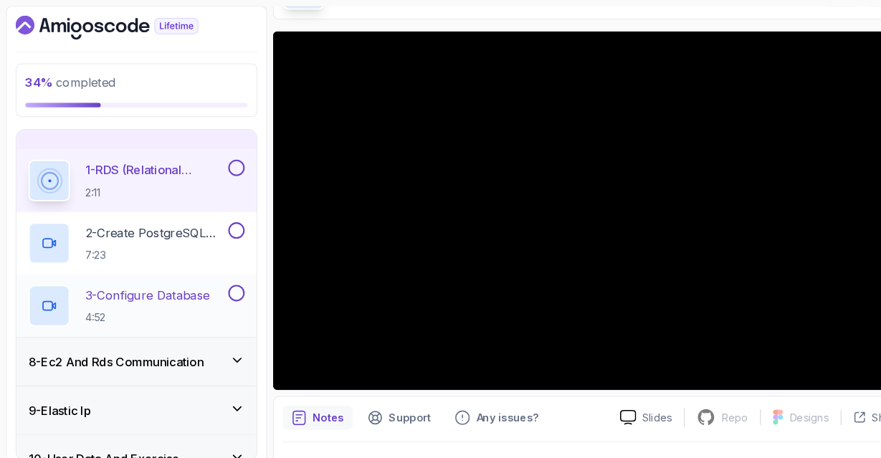
scroll to position [308, 0]
click at [196, 346] on h3 "8 - Ec2 And Rds Communication" at bounding box center [111, 346] width 168 height 17
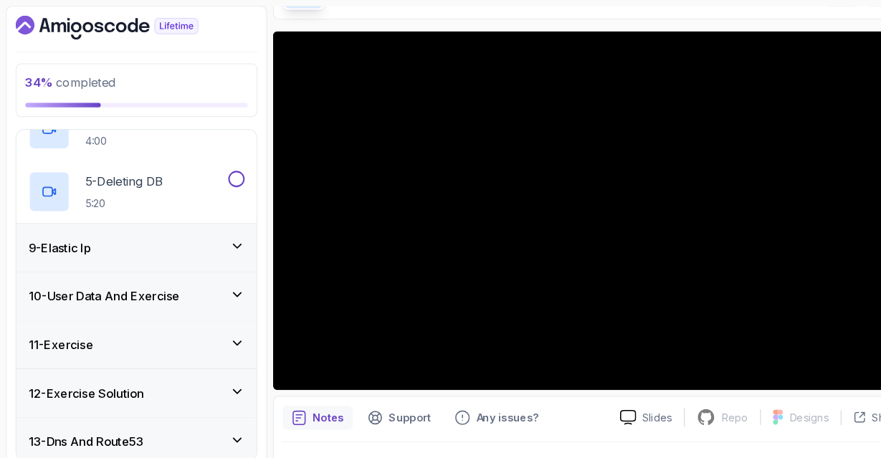
click at [208, 242] on div "9 - Elastic Ip" at bounding box center [131, 237] width 208 height 17
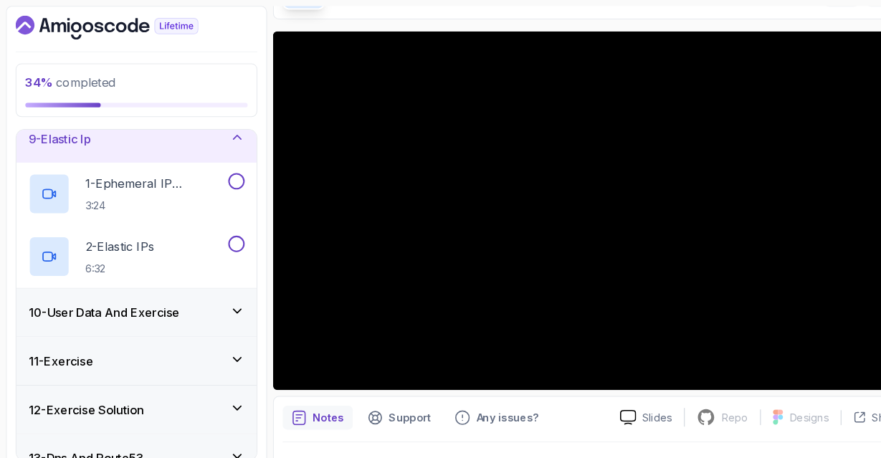
click at [161, 295] on h3 "10 - User Data And Exercise" at bounding box center [100, 300] width 146 height 17
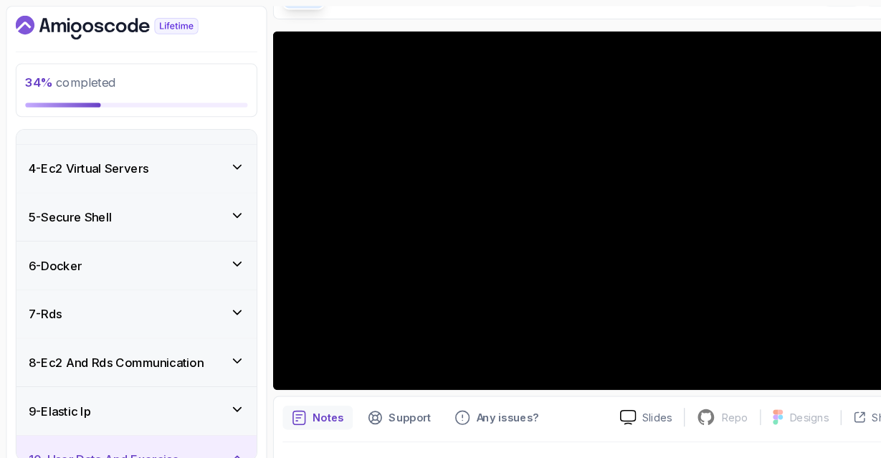
scroll to position [118, 0]
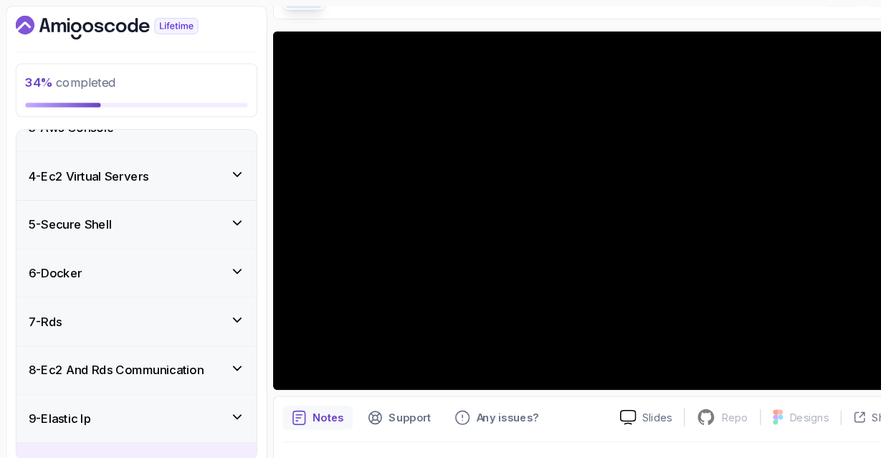
click at [218, 74] on p "34 % completed" at bounding box center [131, 78] width 214 height 17
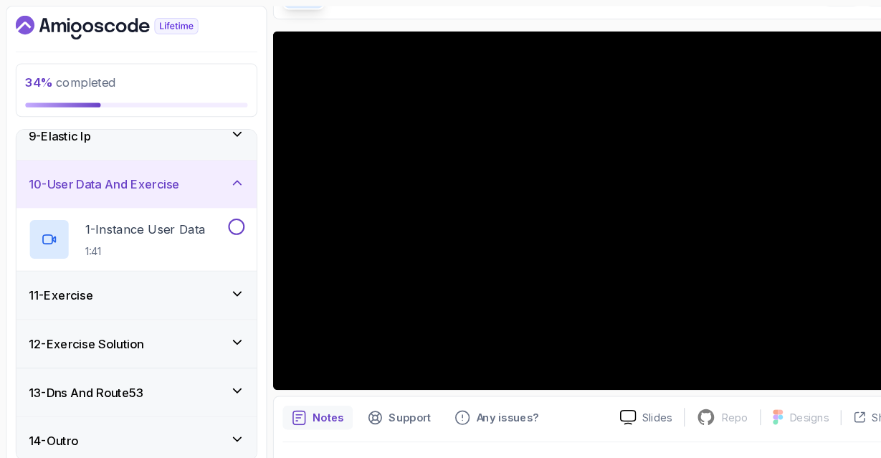
click at [92, 27] on icon "Dashboard" at bounding box center [103, 26] width 176 height 23
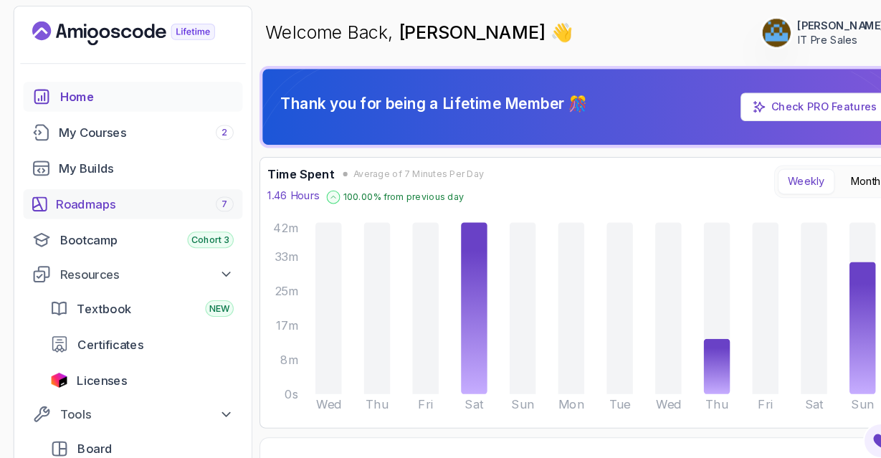
click at [84, 204] on div "Roadmaps 7" at bounding box center [139, 196] width 171 height 17
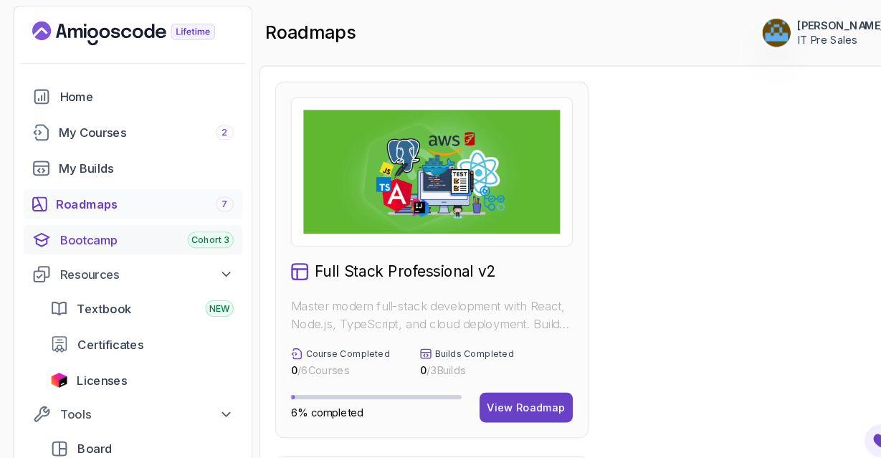
click at [100, 233] on div "Bootcamp Cohort 3" at bounding box center [140, 230] width 167 height 17
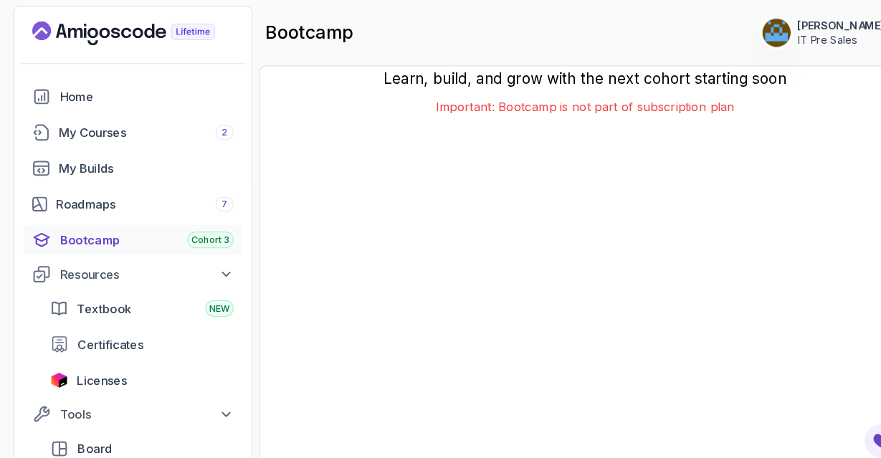
scroll to position [32, 0]
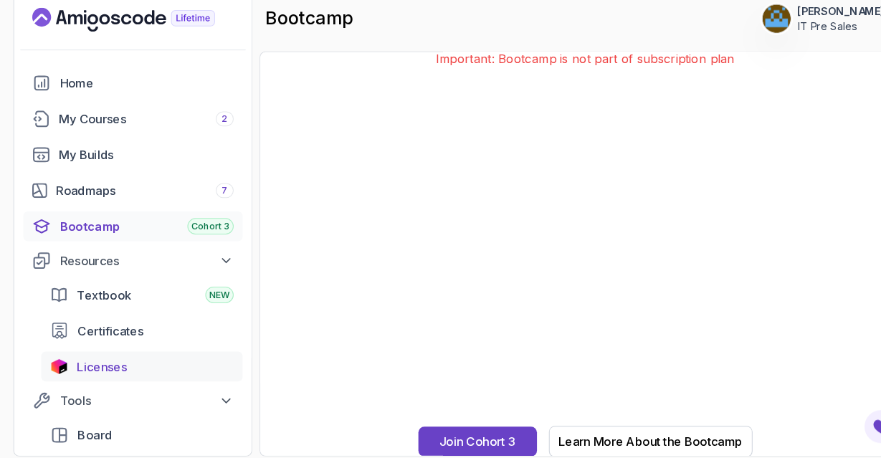
click at [82, 363] on span "Licenses" at bounding box center [98, 365] width 48 height 17
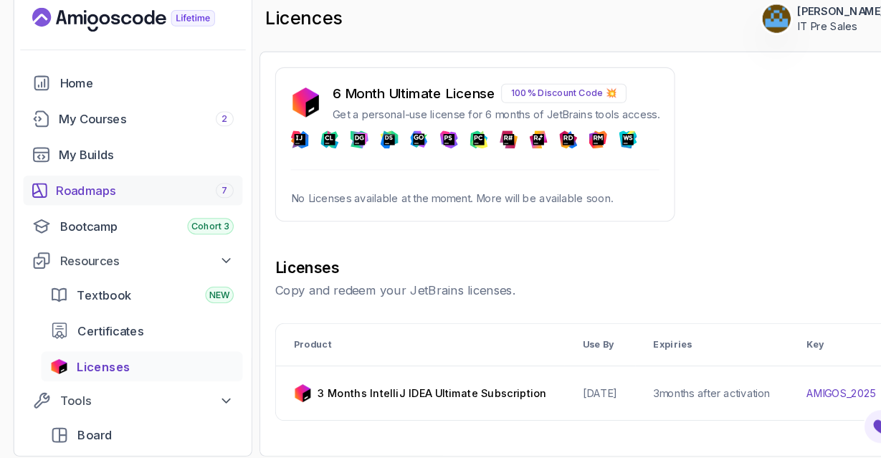
click at [95, 197] on div "Roadmaps 7" at bounding box center [139, 196] width 171 height 17
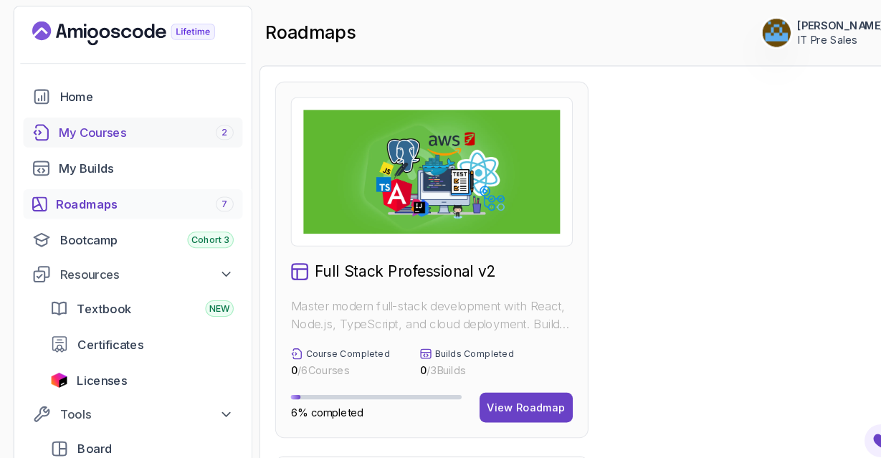
click at [103, 129] on div "My Courses 2" at bounding box center [141, 127] width 168 height 17
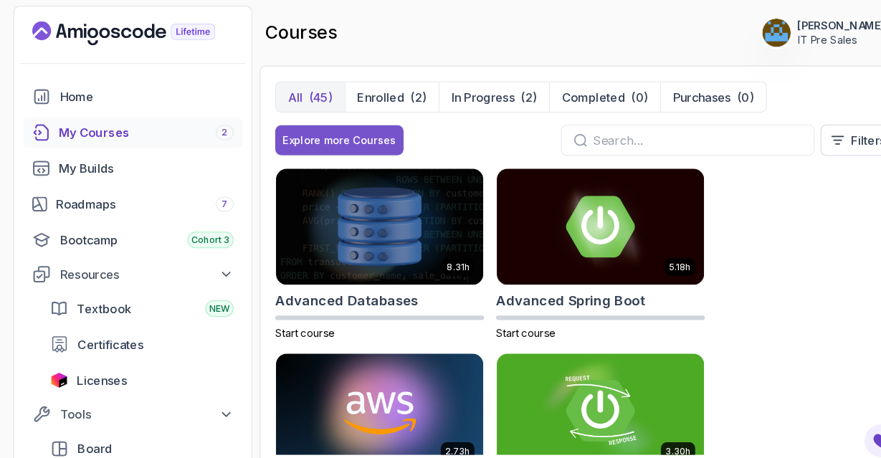
click at [346, 128] on div "Explore more Courses" at bounding box center [326, 135] width 109 height 14
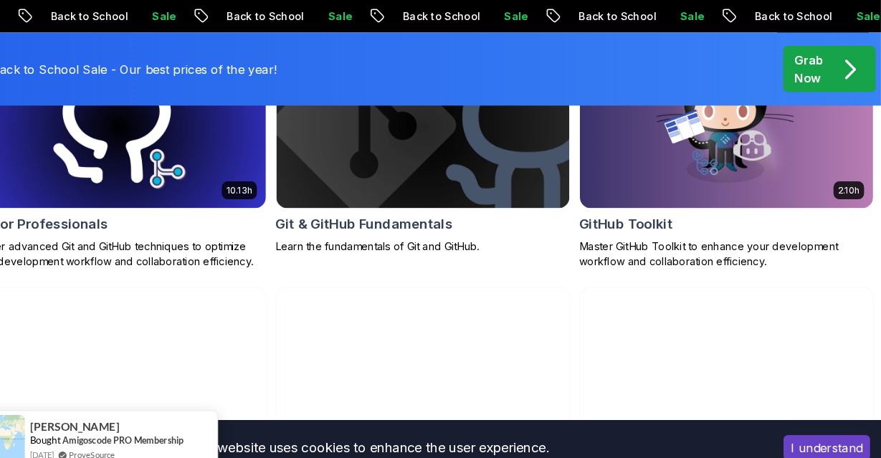
scroll to position [1640, 0]
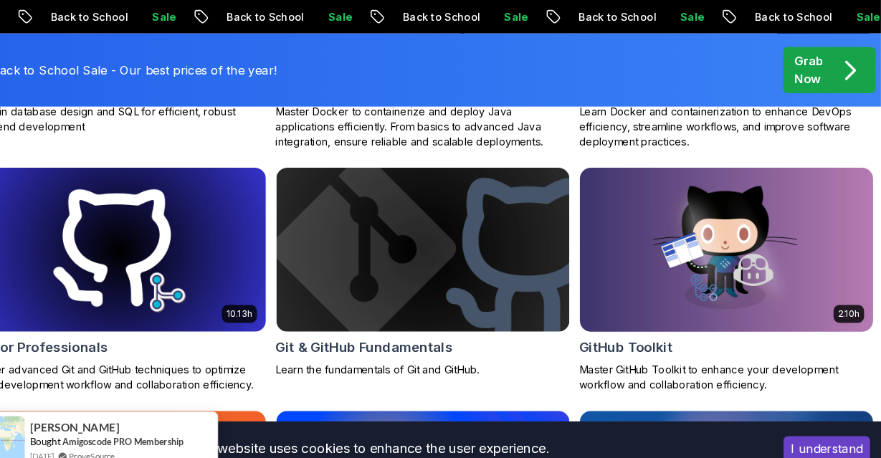
click at [793, 214] on img at bounding box center [732, 240] width 296 height 166
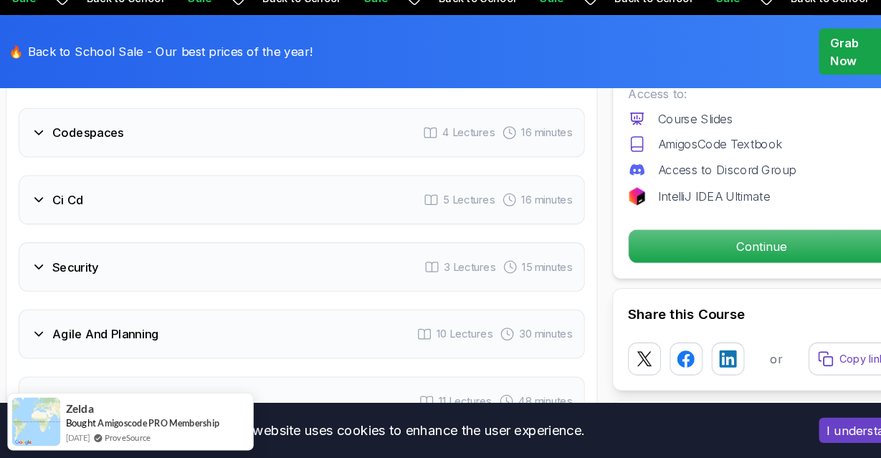
scroll to position [2177, 0]
click at [40, 144] on icon at bounding box center [37, 145] width 14 height 14
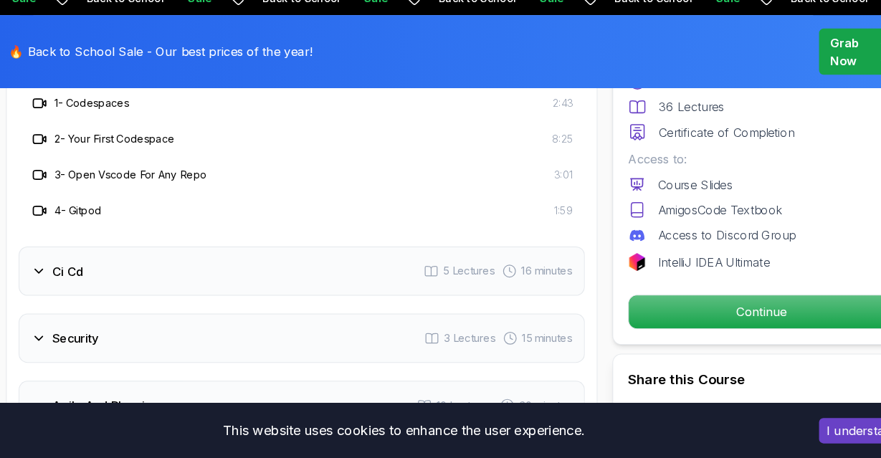
scroll to position [2252, 0]
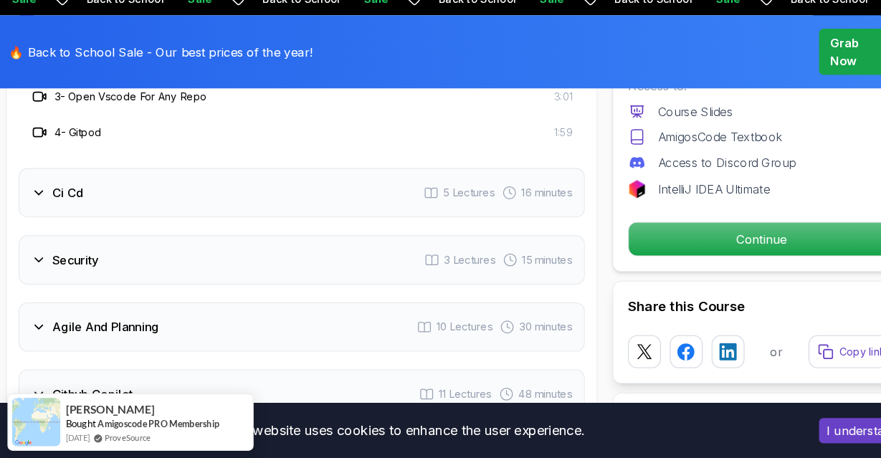
click at [35, 259] on div "Security" at bounding box center [62, 267] width 65 height 17
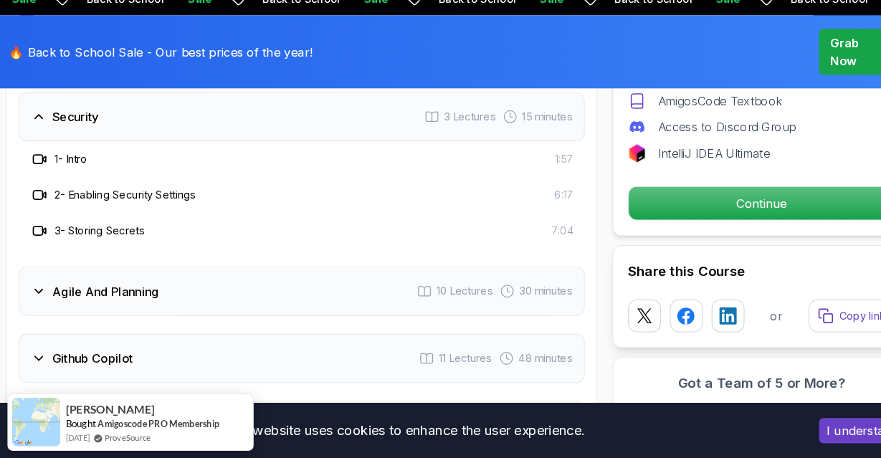
click at [37, 221] on div "2 - Enabling Security Settings 6:17" at bounding box center [290, 205] width 544 height 34
click at [37, 300] on icon at bounding box center [37, 297] width 14 height 14
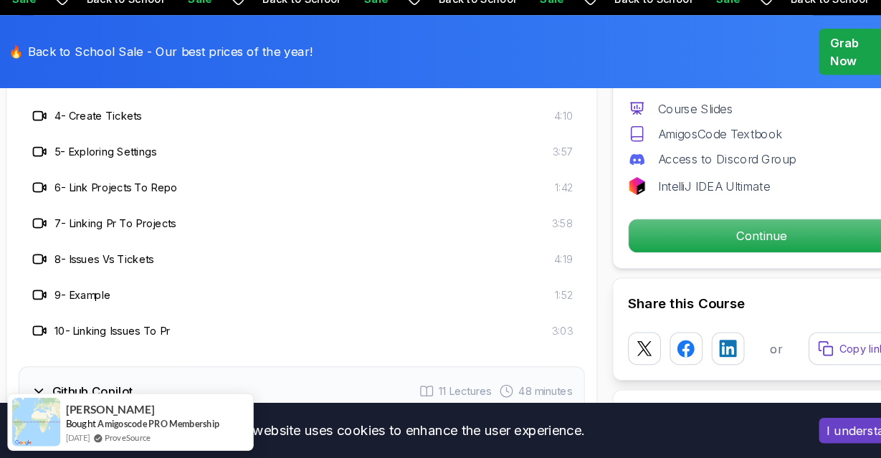
scroll to position [2646, 0]
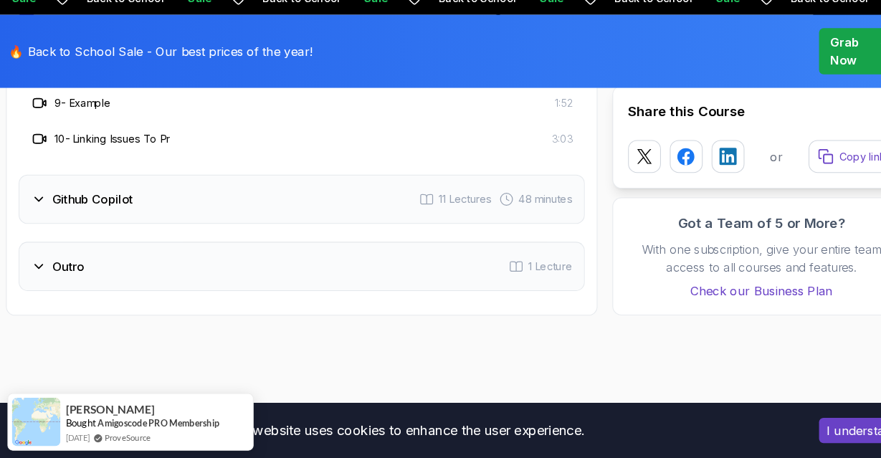
click at [39, 222] on div "Github Copilot 11 Lectures 48 minutes" at bounding box center [290, 209] width 544 height 47
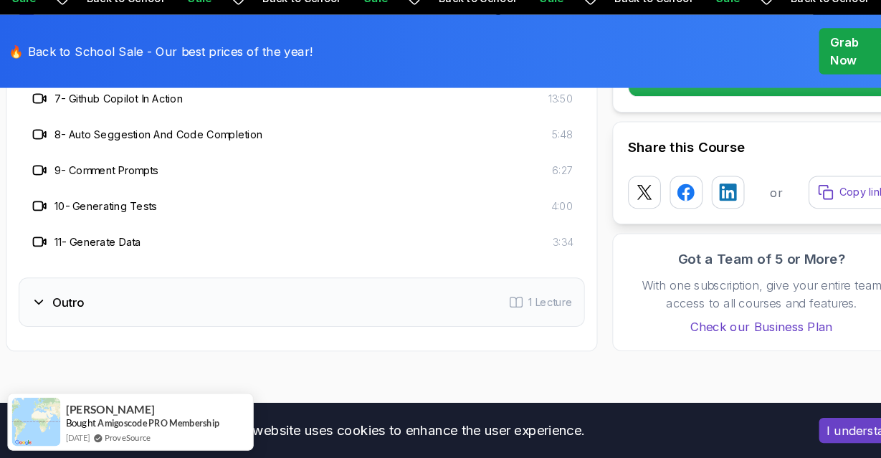
click at [38, 306] on icon at bounding box center [37, 308] width 14 height 14
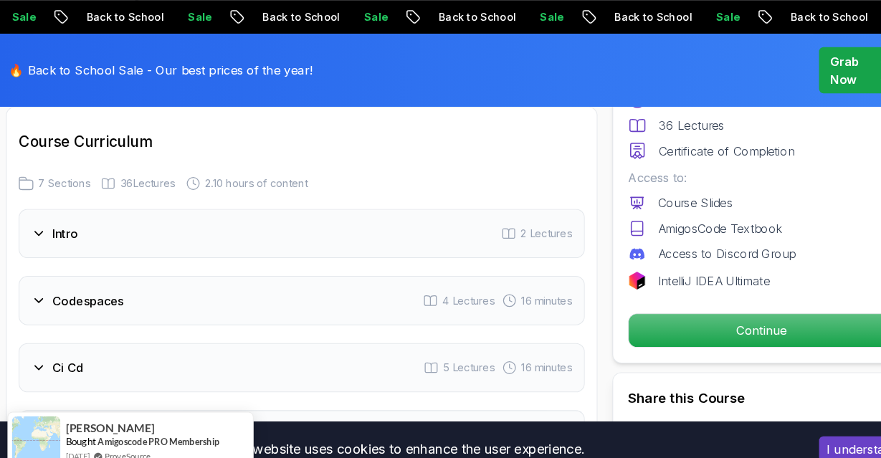
scroll to position [1931, 0]
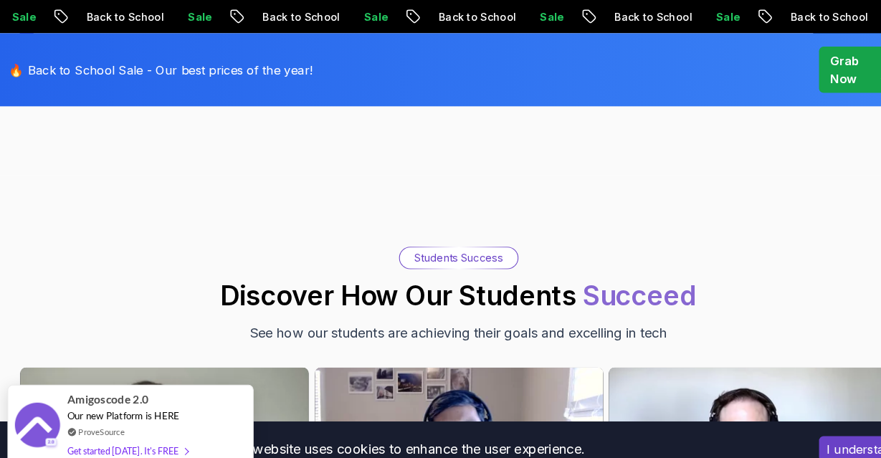
scroll to position [4829, 0]
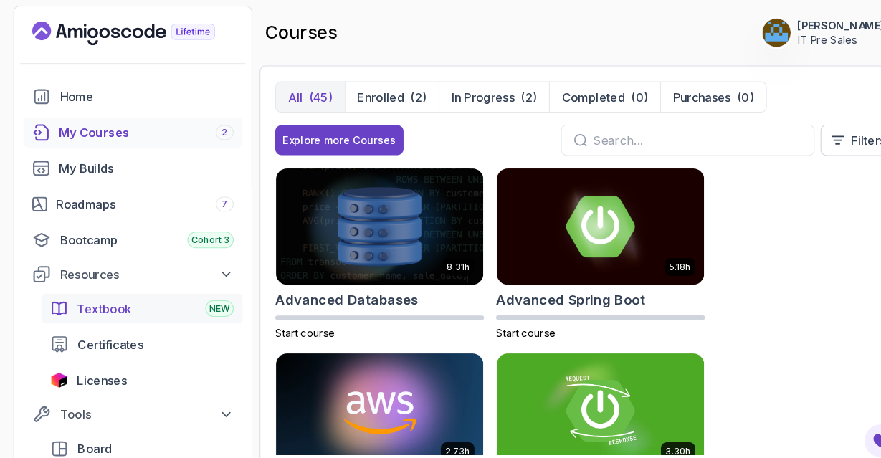
click at [87, 294] on span "Textbook" at bounding box center [100, 296] width 52 height 17
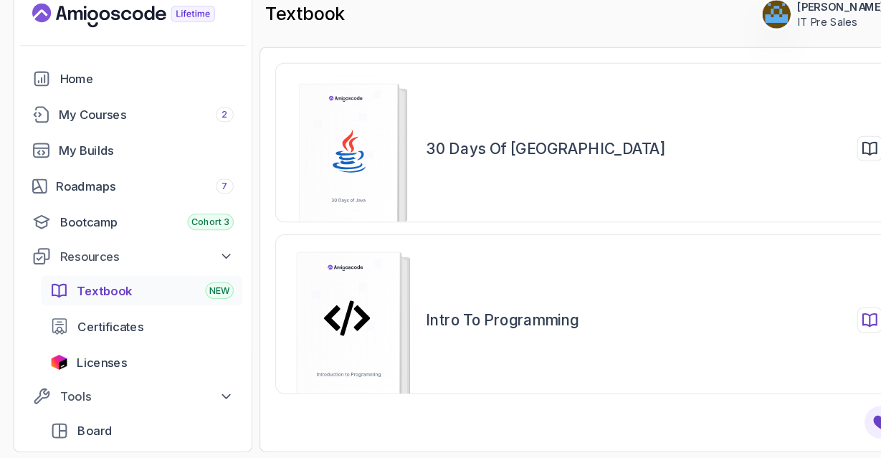
click at [497, 323] on h2 "Intro to Programming" at bounding box center [482, 325] width 147 height 20
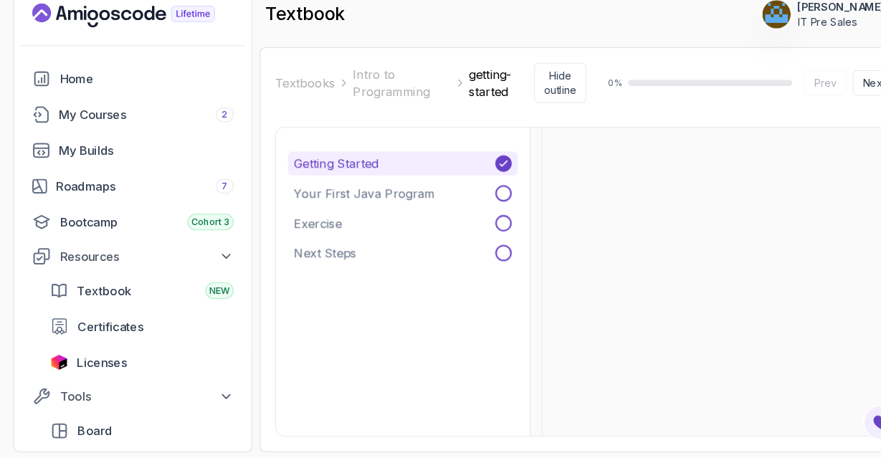
scroll to position [528, 0]
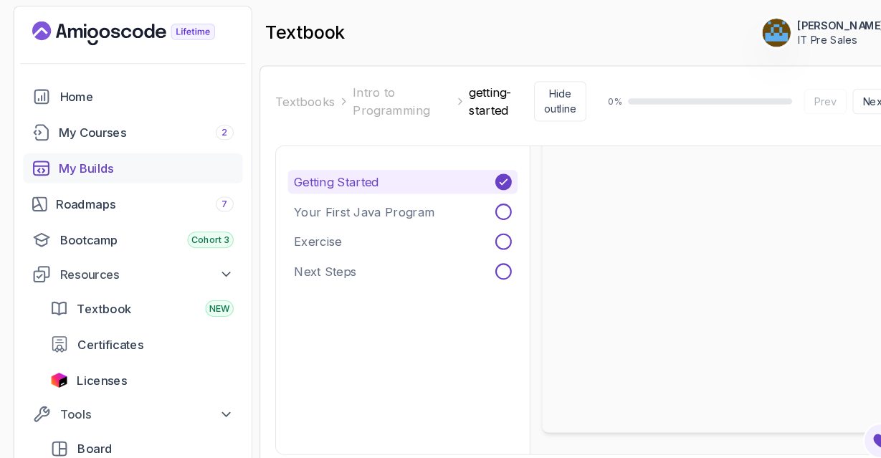
click at [84, 161] on div "My Builds" at bounding box center [141, 161] width 168 height 17
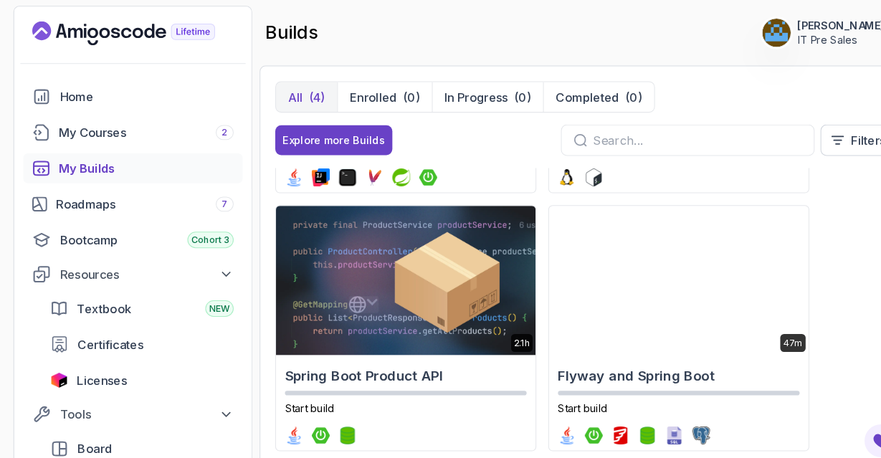
scroll to position [223, 0]
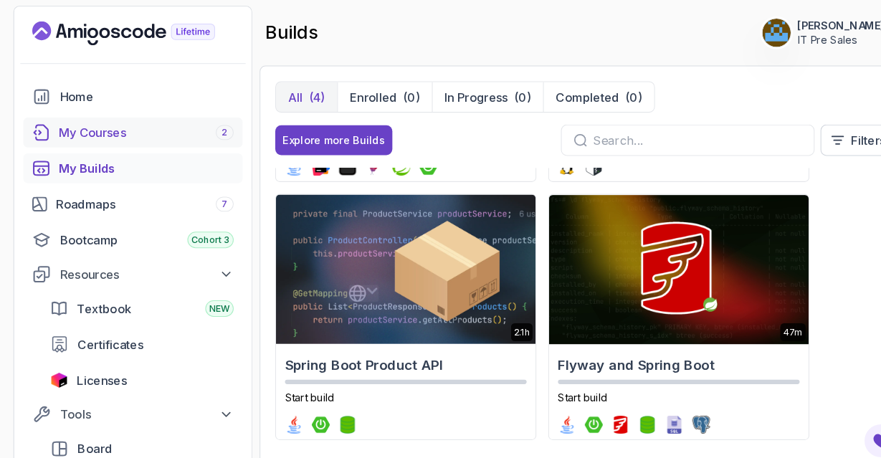
click at [90, 121] on div "My Courses 2" at bounding box center [141, 127] width 168 height 17
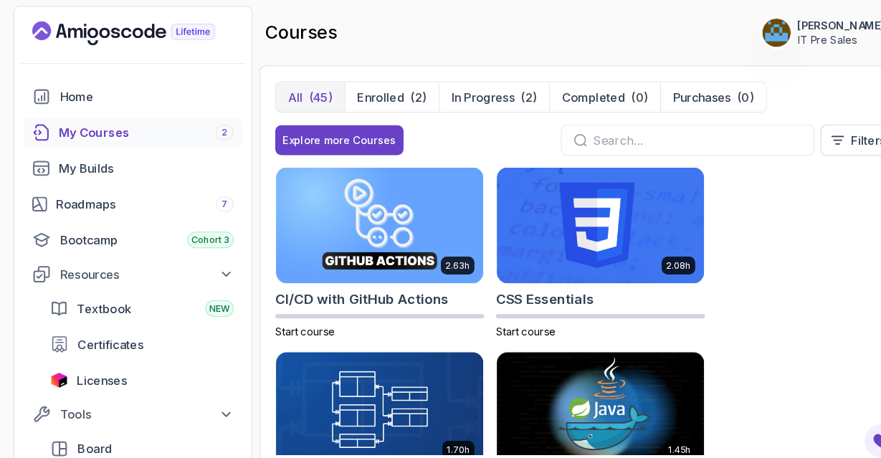
scroll to position [356, 0]
click at [353, 169] on img at bounding box center [364, 216] width 209 height 117
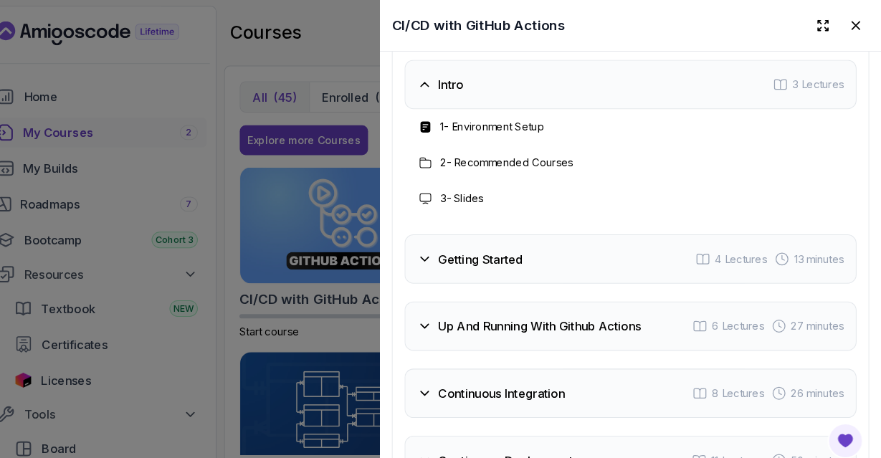
scroll to position [2972, 0]
click at [445, 251] on icon at bounding box center [442, 249] width 14 height 14
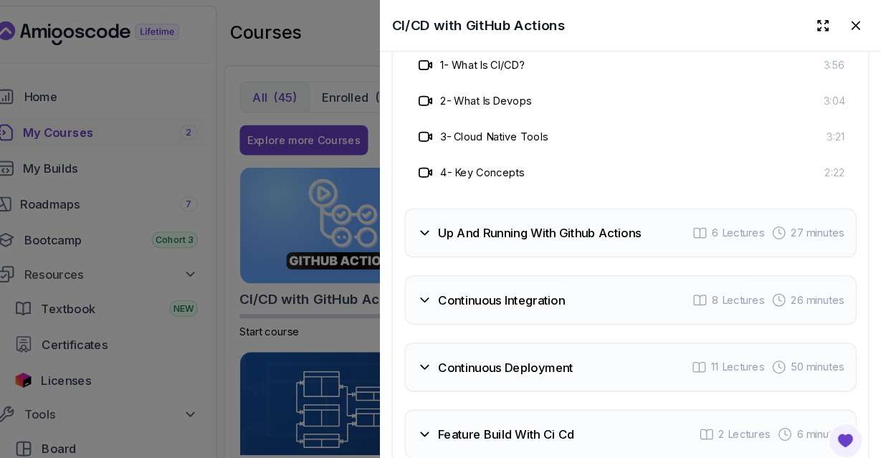
scroll to position [3098, 0]
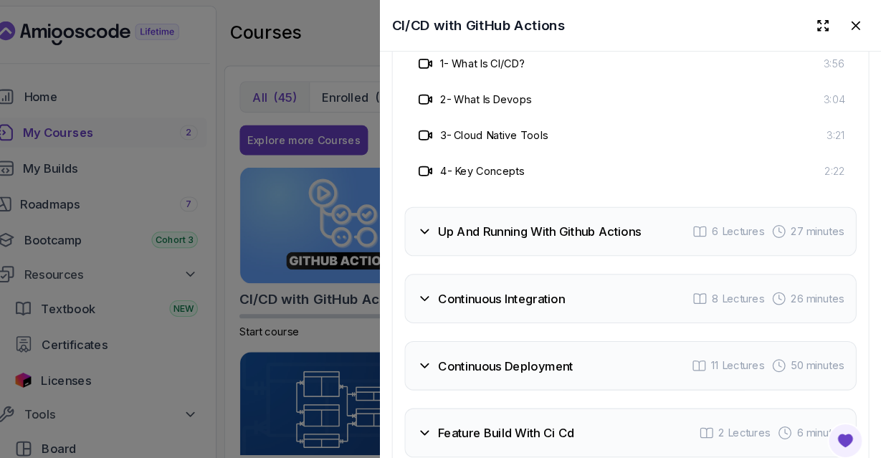
click at [444, 219] on icon at bounding box center [442, 222] width 14 height 14
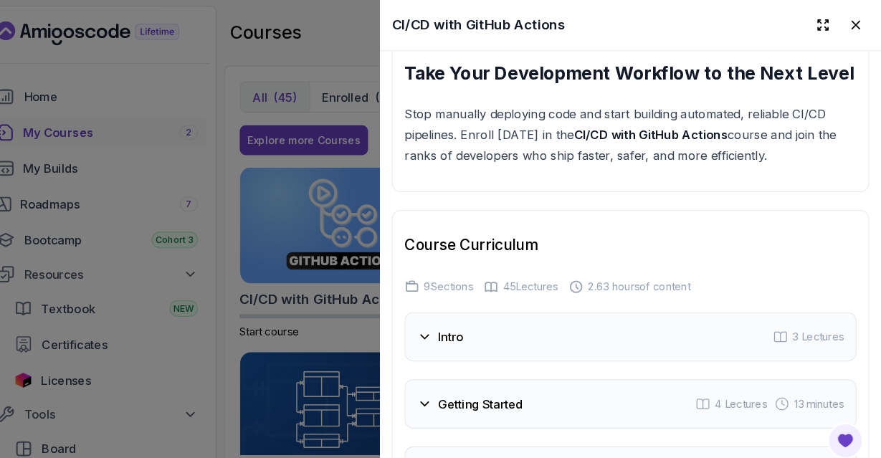
scroll to position [2712, 0]
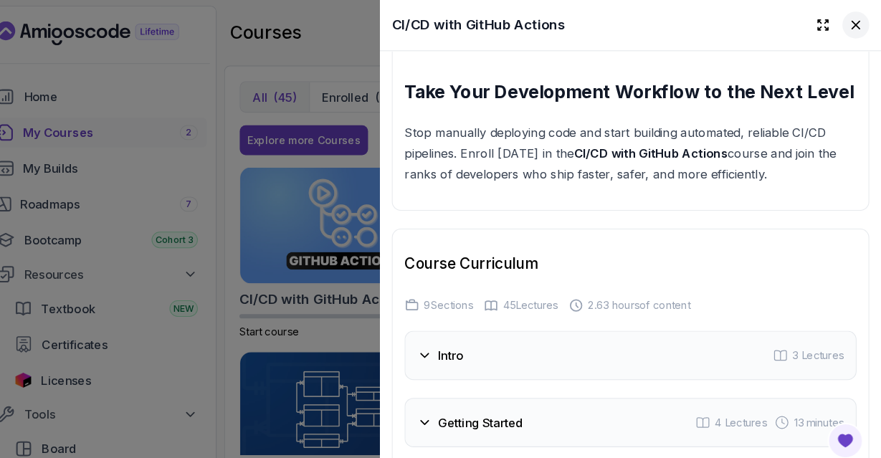
click at [858, 22] on icon at bounding box center [856, 24] width 14 height 14
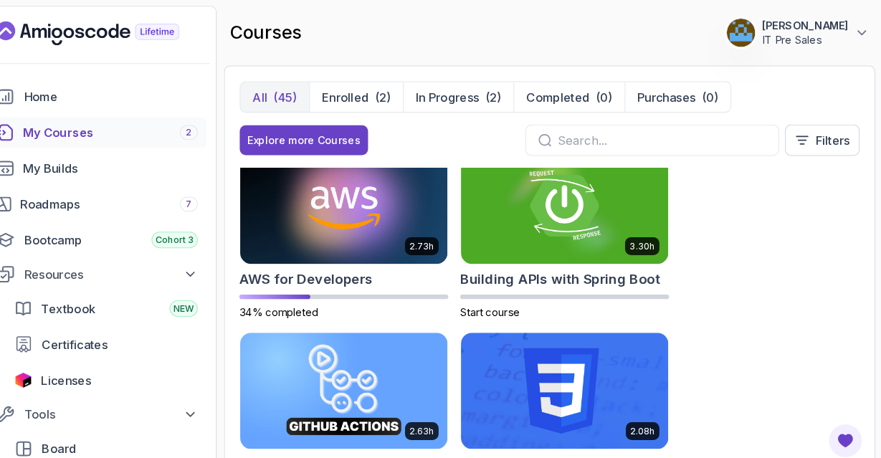
scroll to position [198, 0]
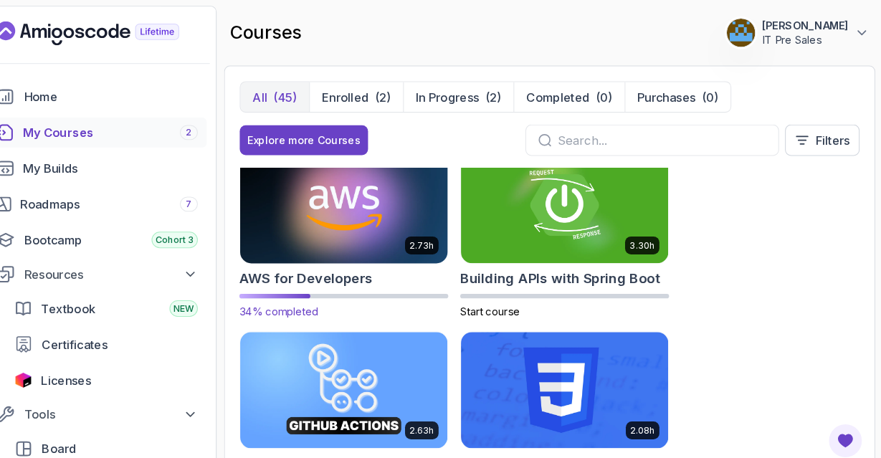
click at [363, 214] on img at bounding box center [364, 197] width 209 height 117
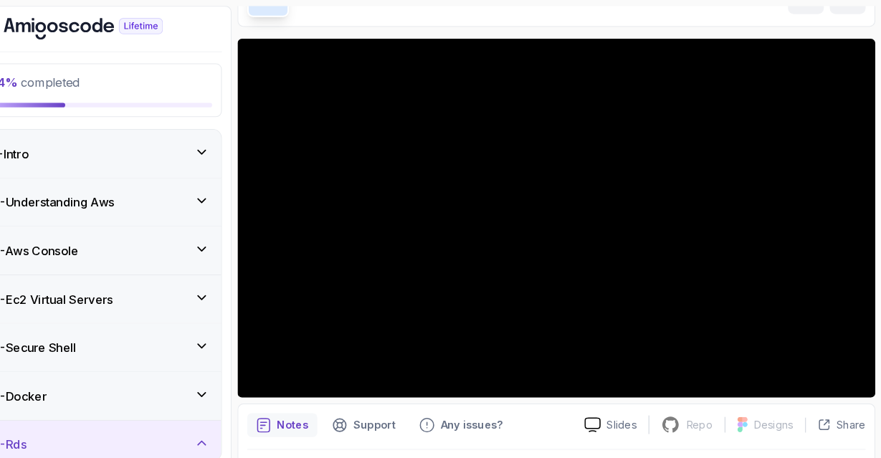
scroll to position [90, 0]
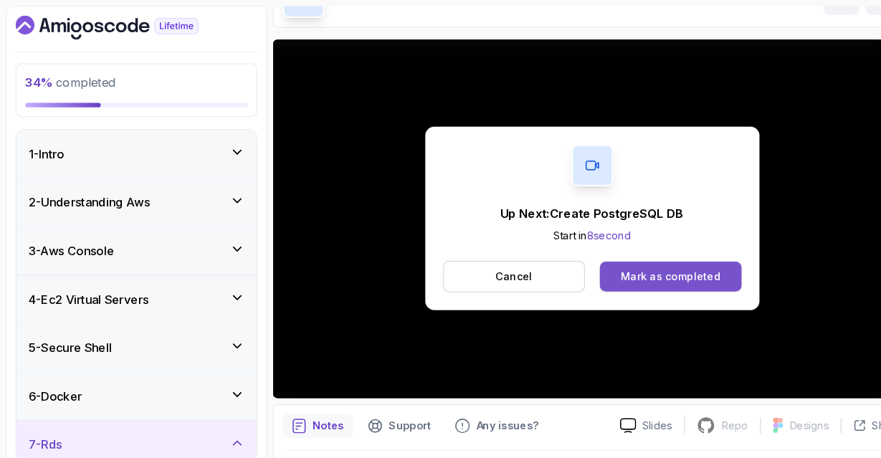
click at [666, 275] on button "Mark as completed" at bounding box center [643, 266] width 135 height 29
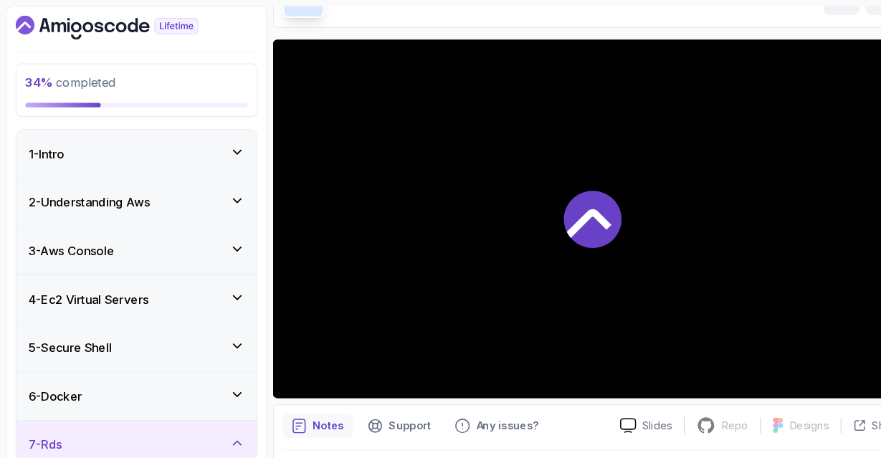
click at [666, 275] on div at bounding box center [568, 210] width 613 height 345
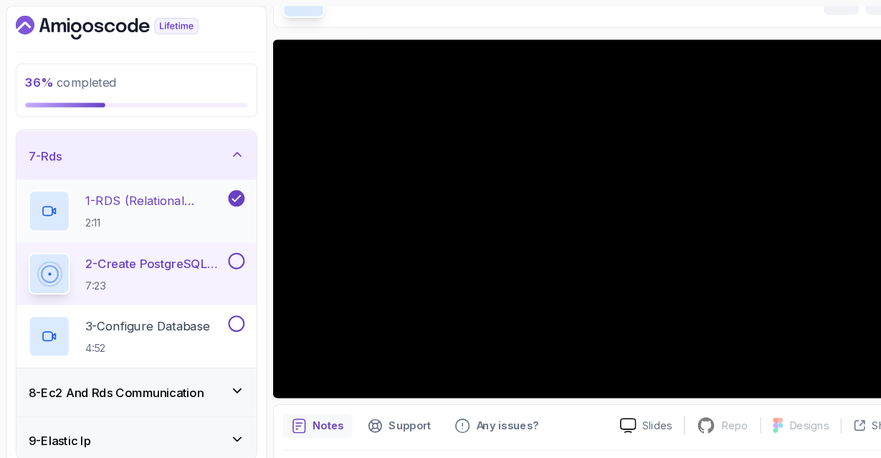
scroll to position [278, 0]
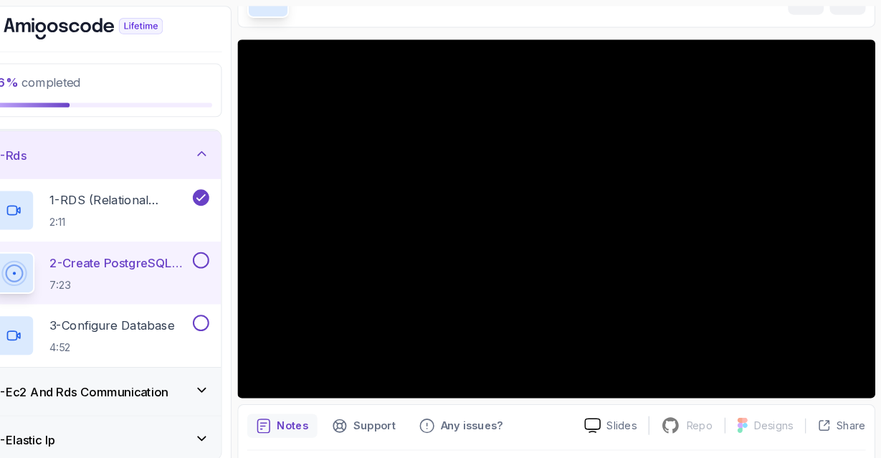
click at [211, 71] on p "36 % completed" at bounding box center [131, 78] width 214 height 17
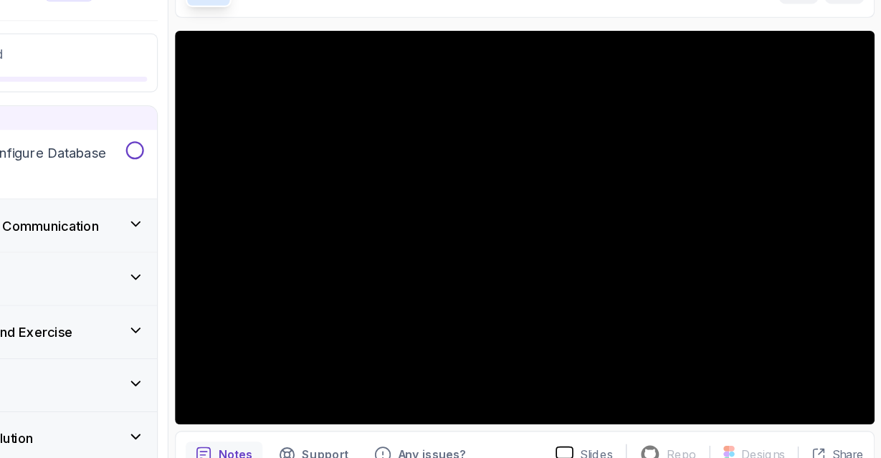
scroll to position [302, 0]
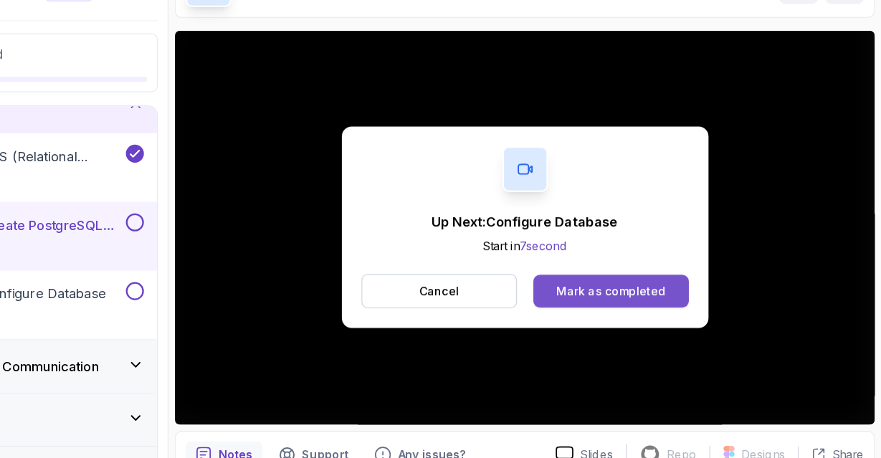
click at [622, 296] on button "Mark as completed" at bounding box center [643, 286] width 135 height 29
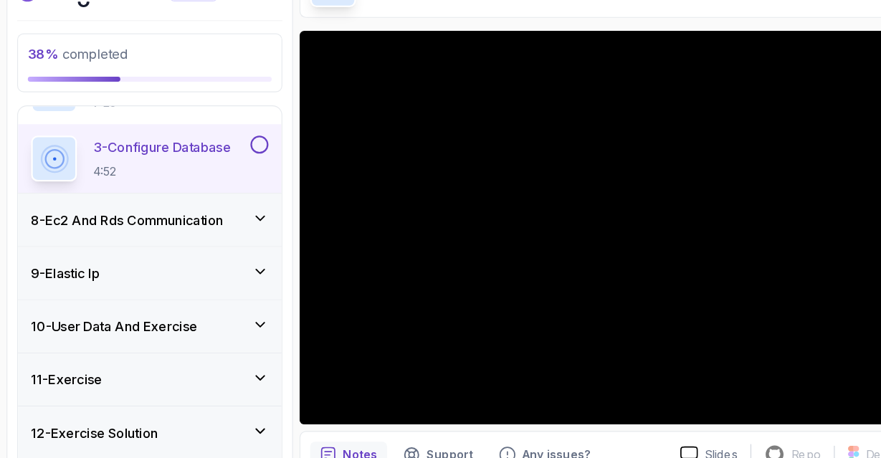
scroll to position [431, 0]
click at [168, 222] on h3 "8 - Ec2 And Rds Communication" at bounding box center [111, 223] width 168 height 17
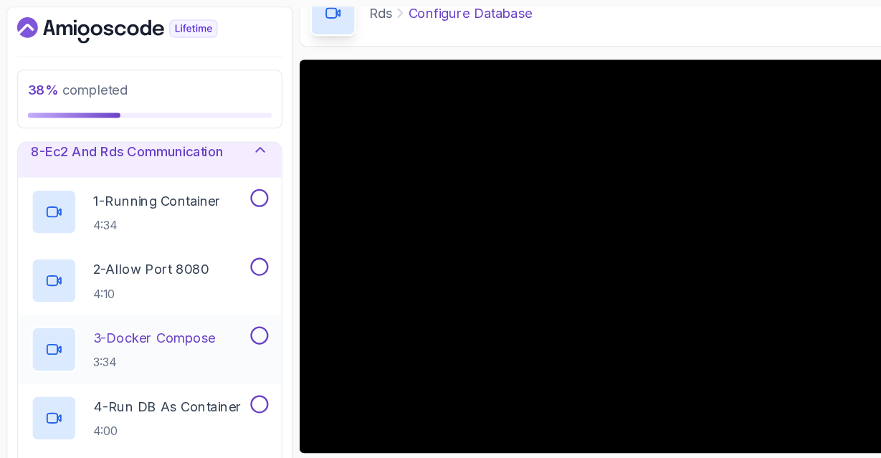
scroll to position [118, 0]
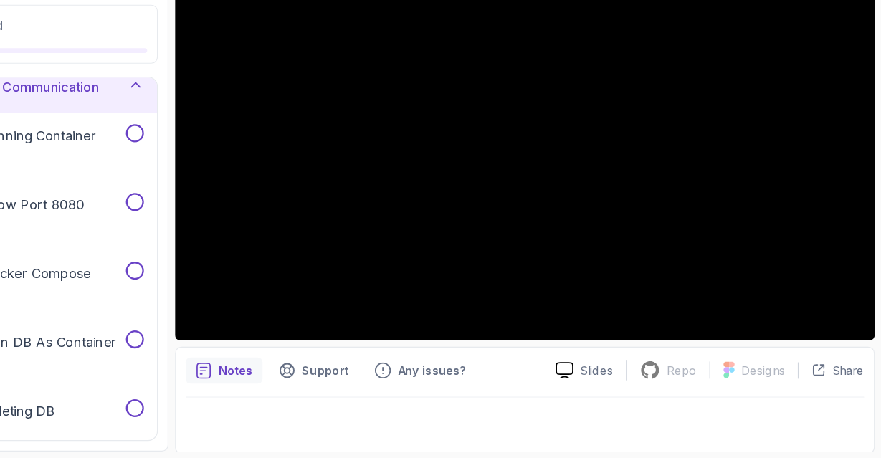
click at [320, 381] on p "Notes" at bounding box center [315, 381] width 30 height 14
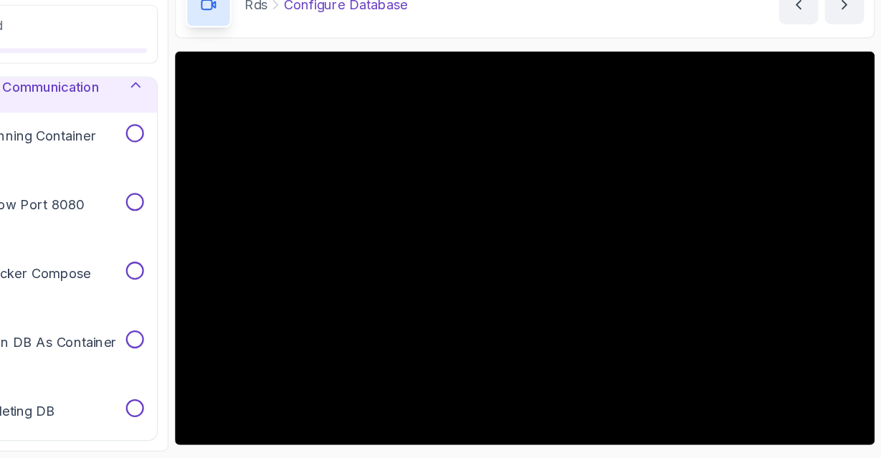
scroll to position [24, 0]
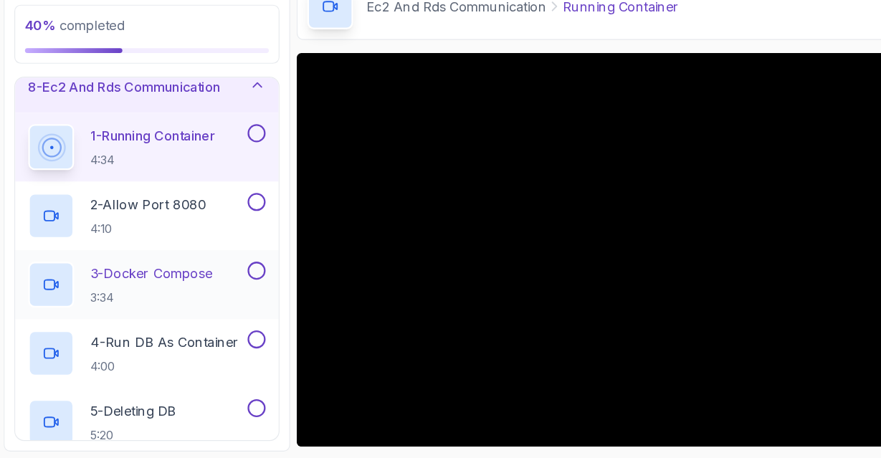
scroll to position [210, 0]
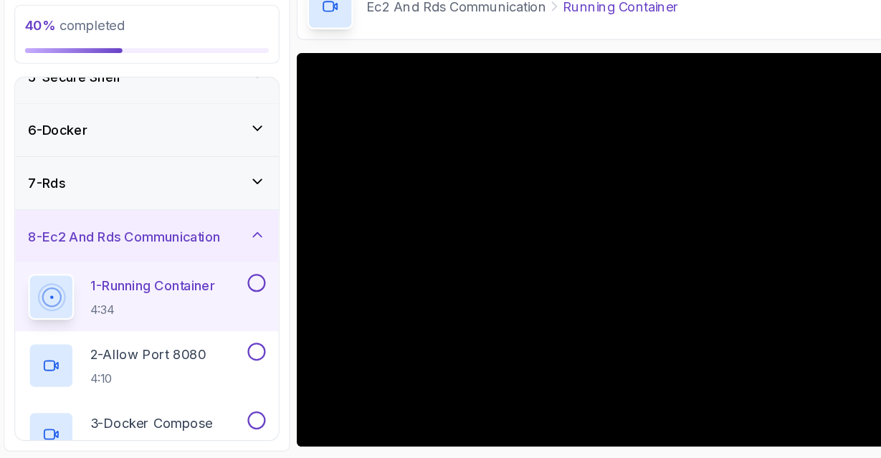
click at [90, 204] on div "7 - Rds" at bounding box center [131, 217] width 231 height 46
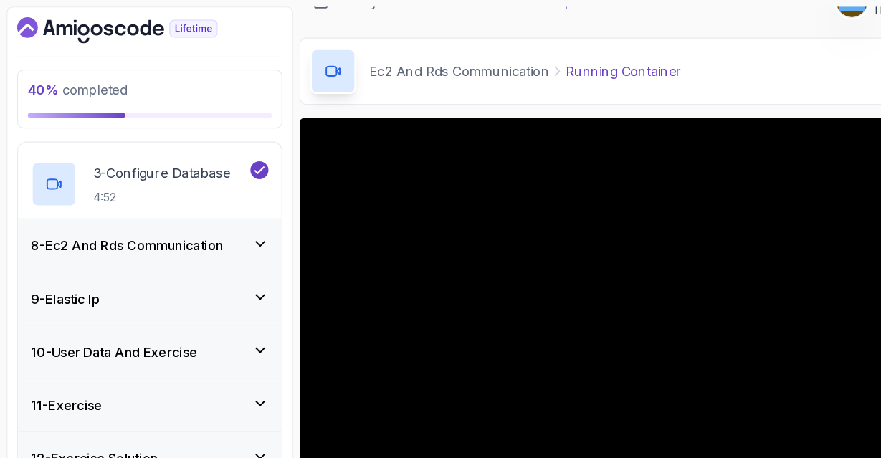
scroll to position [510, 0]
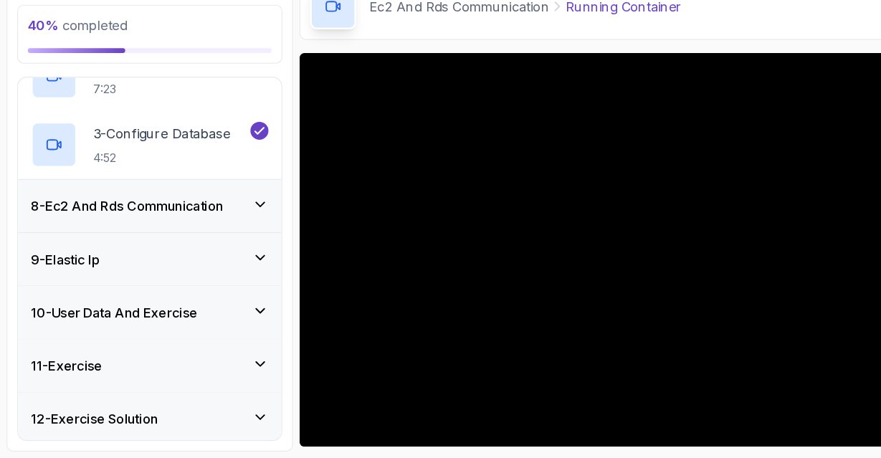
click at [173, 237] on h3 "8 - Ec2 And Rds Communication" at bounding box center [111, 237] width 168 height 17
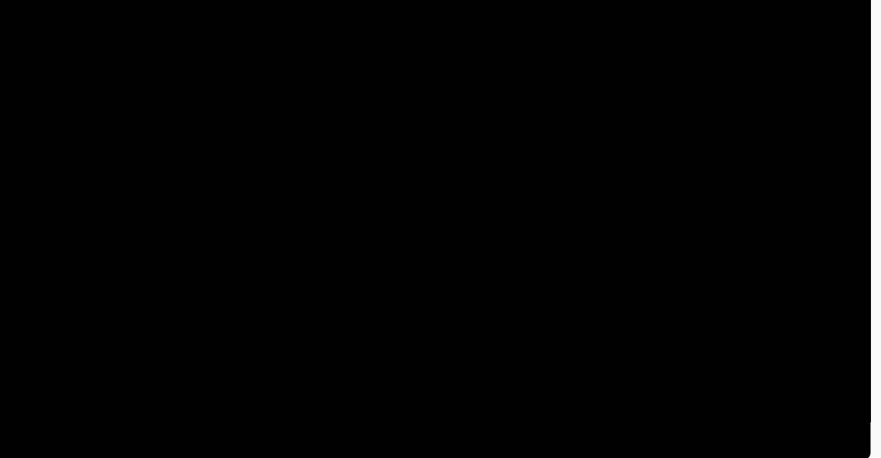
scroll to position [68, 0]
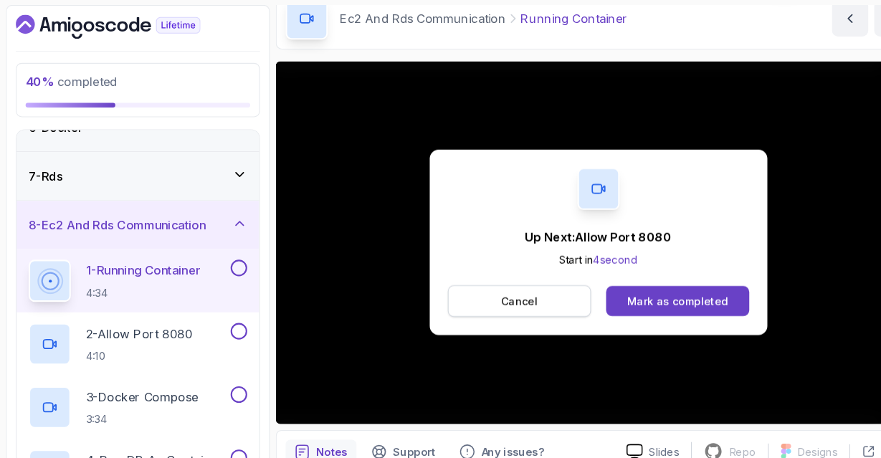
click at [470, 285] on button "Cancel" at bounding box center [494, 287] width 137 height 30
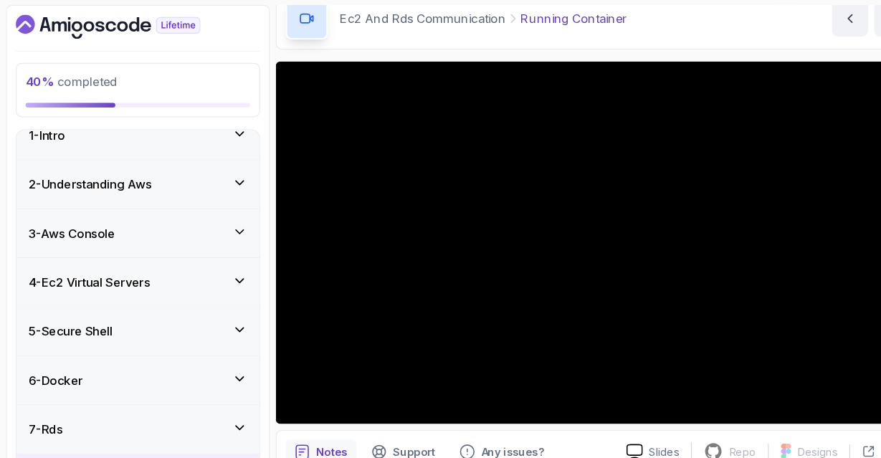
scroll to position [0, 0]
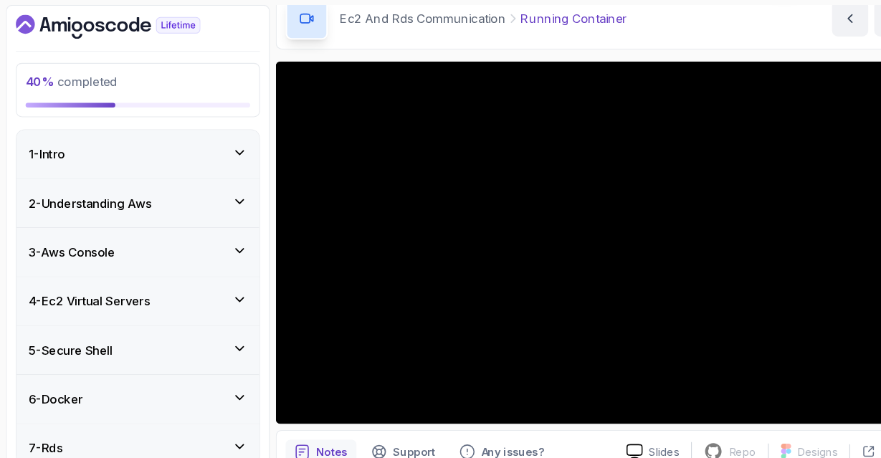
click at [130, 329] on div "5 - Secure Shell" at bounding box center [131, 333] width 208 height 17
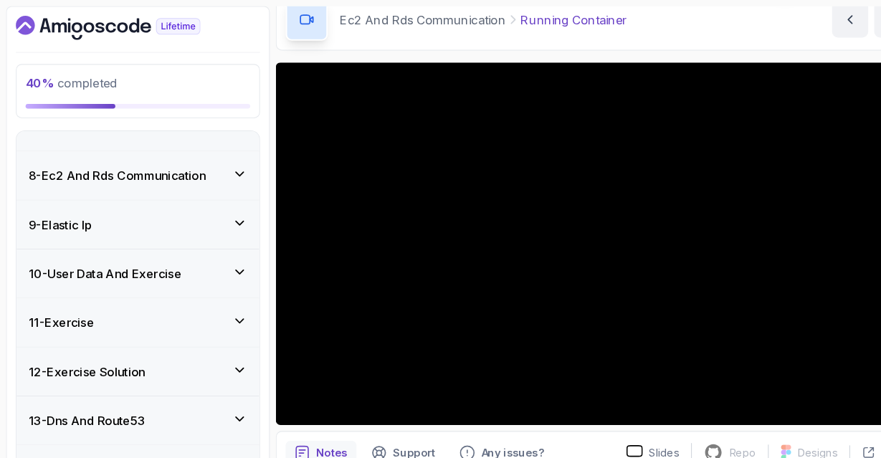
scroll to position [427, 0]
click at [137, 177] on div "8 - Ec2 And Rds Communication" at bounding box center [131, 168] width 231 height 46
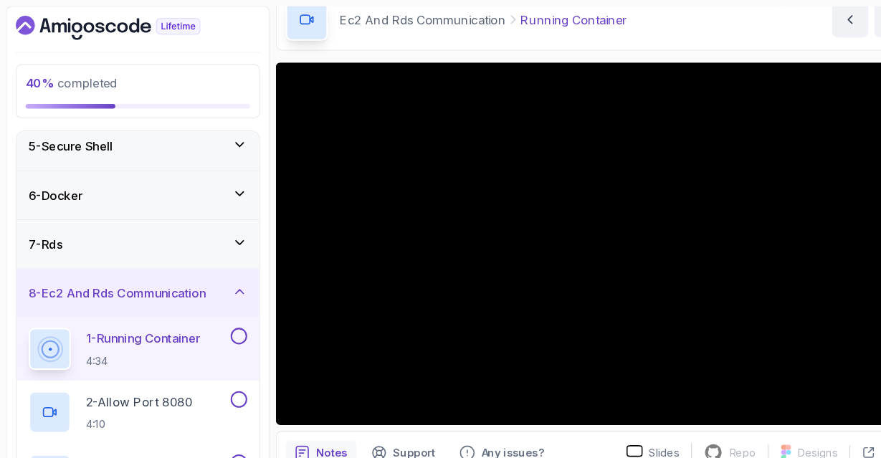
scroll to position [195, 0]
click at [150, 231] on div "7 - Rds" at bounding box center [131, 232] width 208 height 17
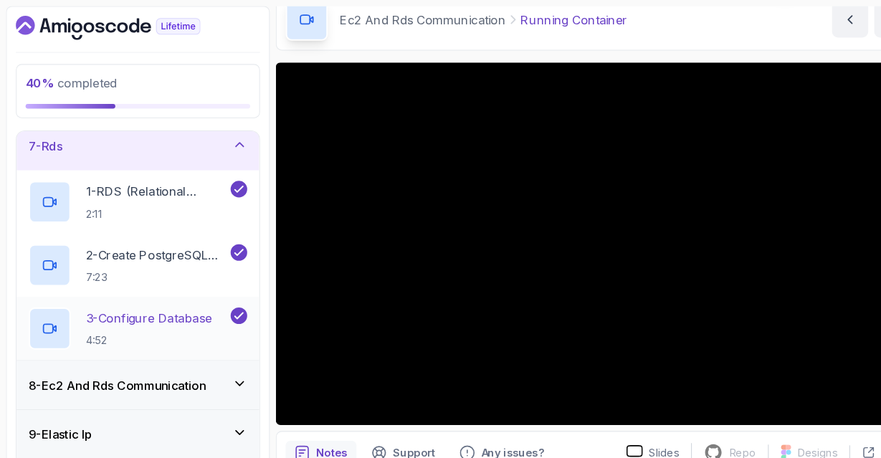
scroll to position [361, 0]
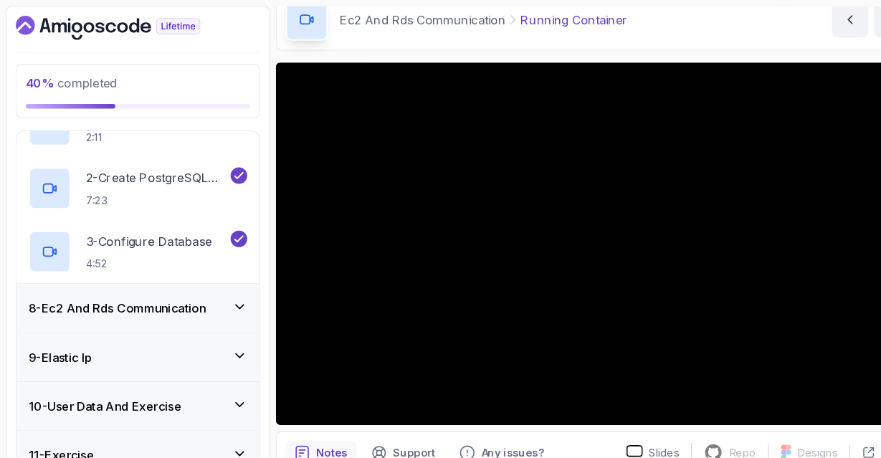
click at [167, 292] on h3 "8 - Ec2 And Rds Communication" at bounding box center [111, 293] width 168 height 17
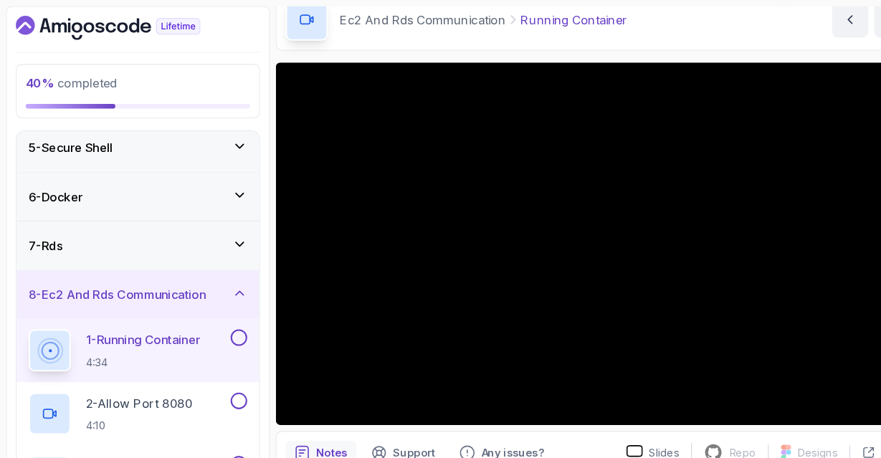
scroll to position [155, 0]
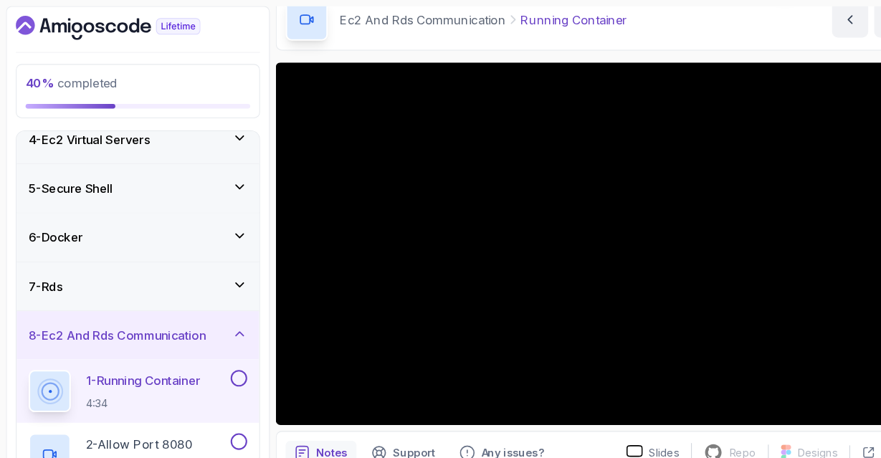
click at [180, 275] on div "7 - Rds" at bounding box center [131, 272] width 208 height 17
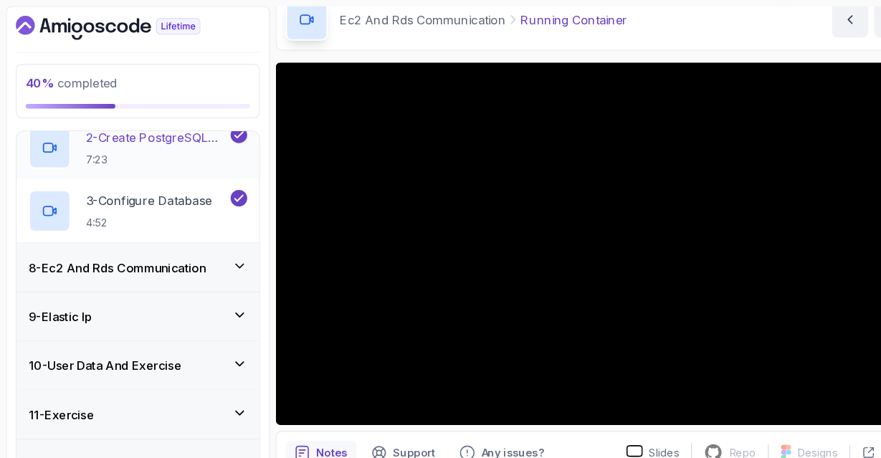
scroll to position [510, 0]
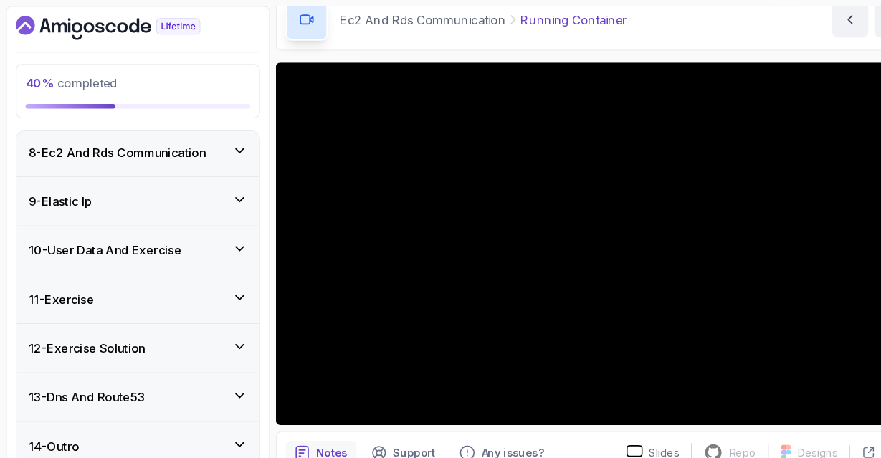
click at [166, 140] on h3 "8 - Ec2 And Rds Communication" at bounding box center [111, 144] width 168 height 17
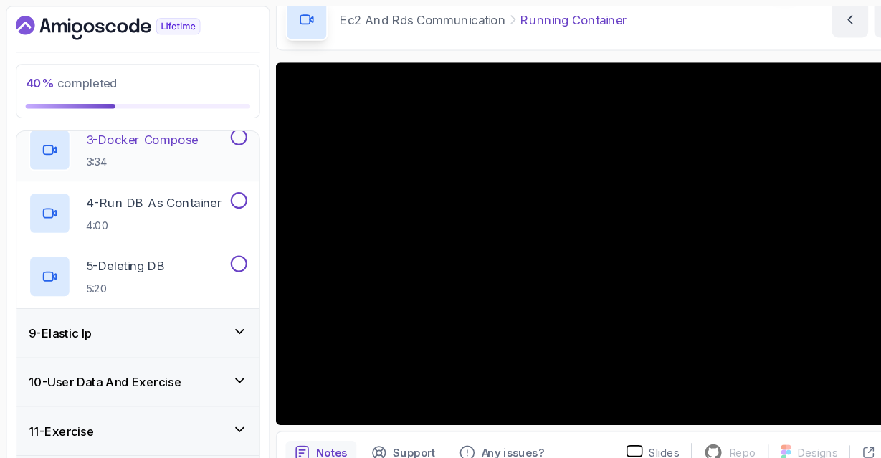
scroll to position [630, 0]
